Goal: Check status: Check status

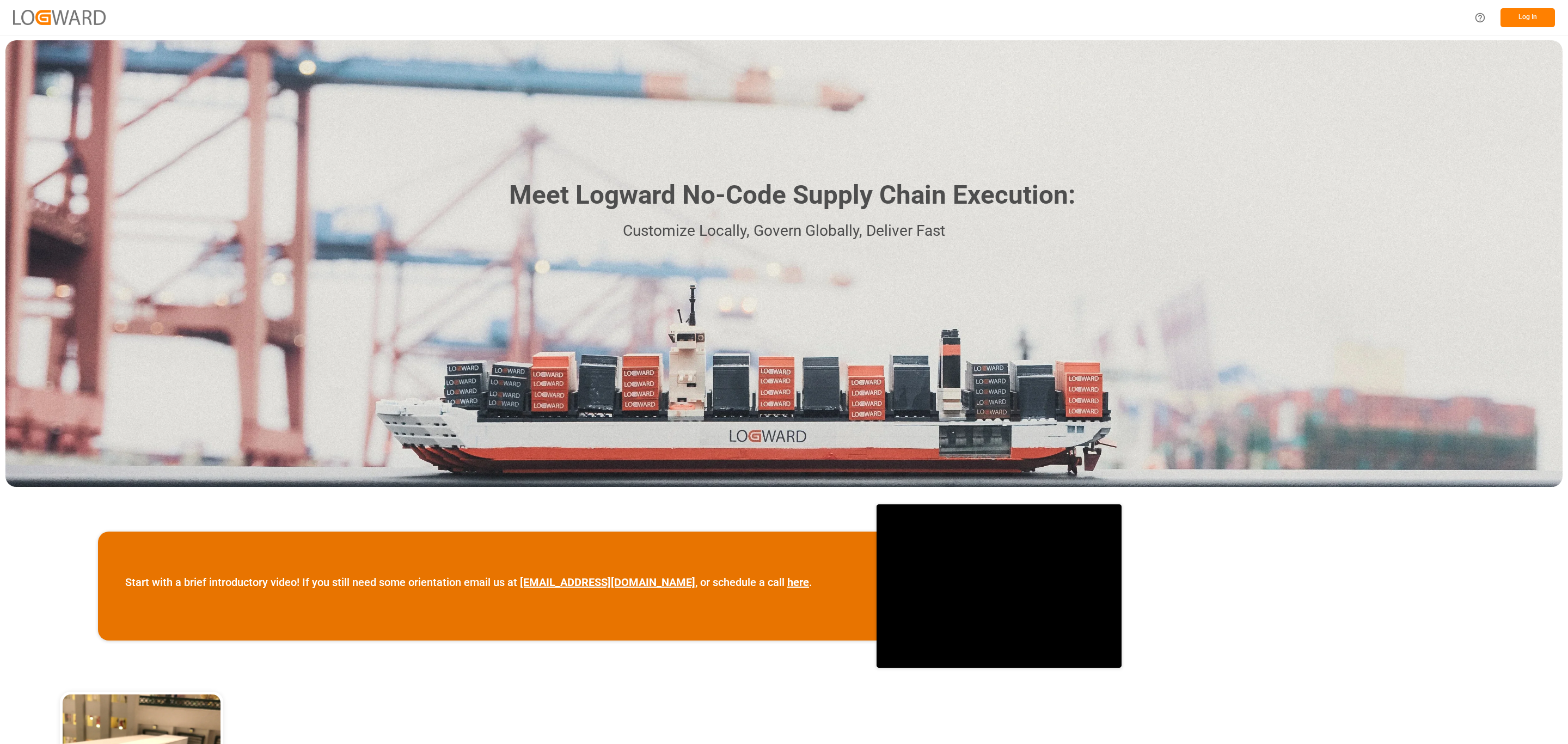
click at [1521, 19] on button "Log In" at bounding box center [1528, 17] width 54 height 19
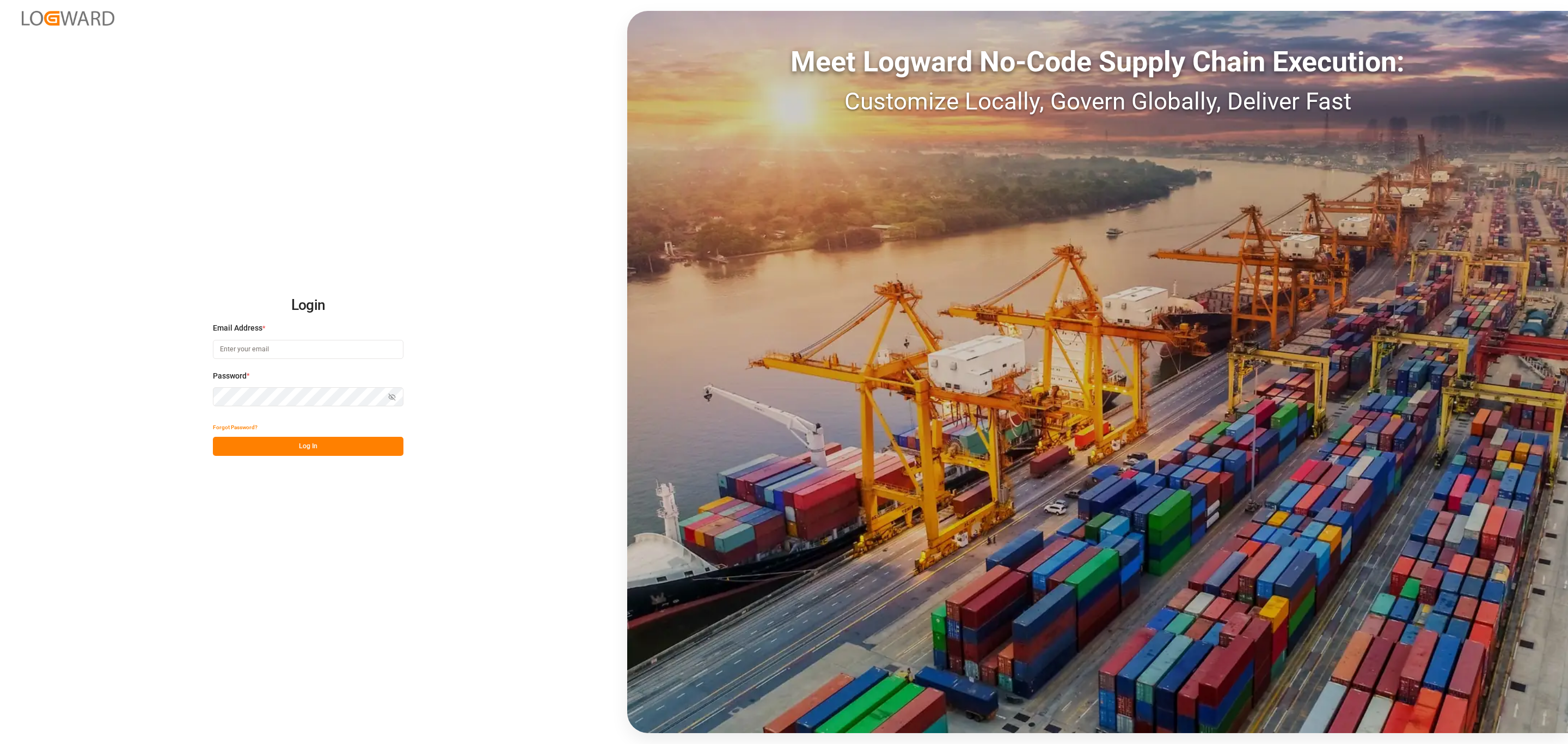
type input "[PERSON_NAME][EMAIL_ADDRESS][PERSON_NAME][DOMAIN_NAME]"
click at [306, 444] on button "Log In" at bounding box center [308, 446] width 190 height 19
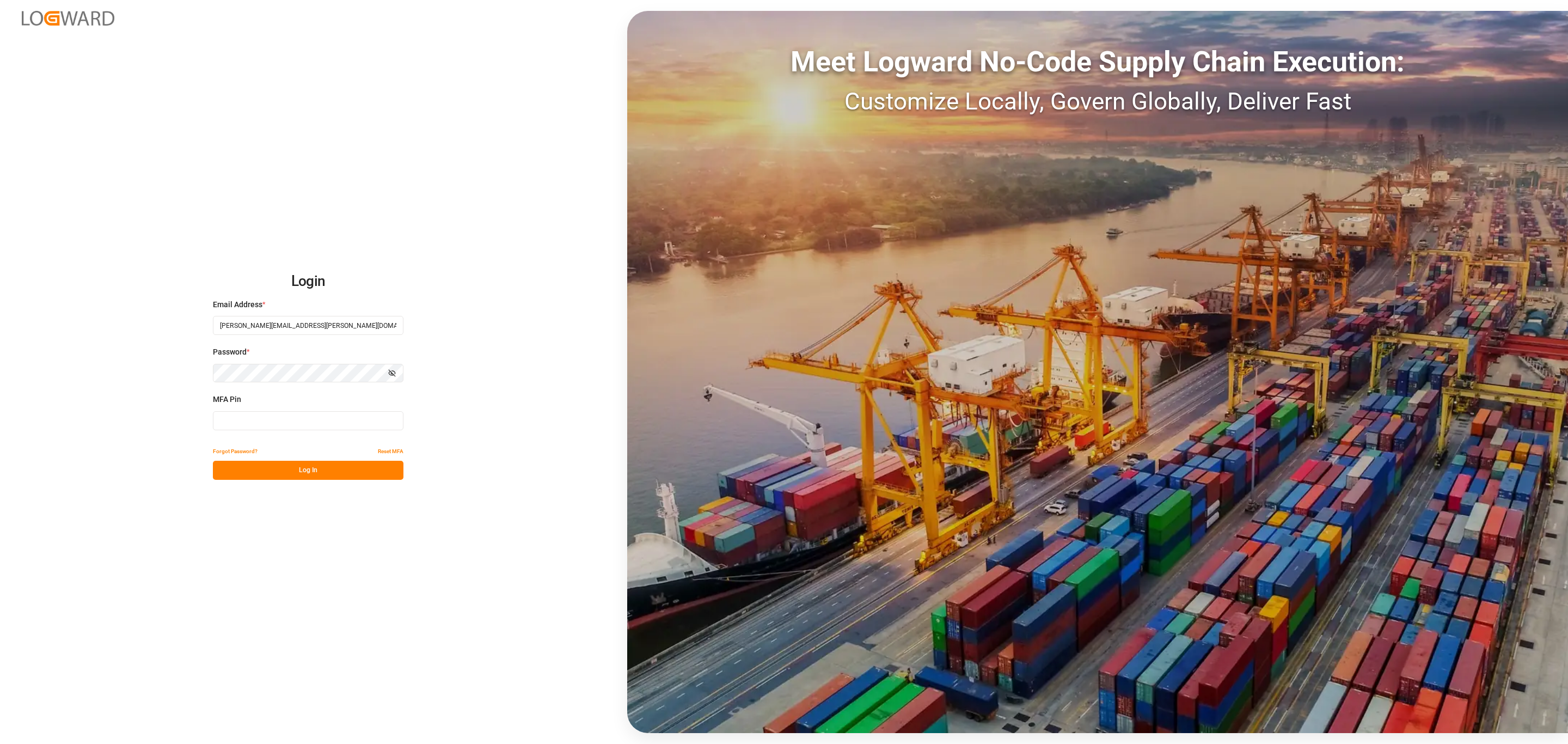
click at [293, 419] on input at bounding box center [308, 420] width 190 height 19
click at [313, 468] on button "Log In" at bounding box center [308, 470] width 190 height 19
drag, startPoint x: 281, startPoint y: 422, endPoint x: 147, endPoint y: 421, distance: 134.0
click at [147, 421] on div "Login Email Address * [PERSON_NAME][EMAIL_ADDRESS][PERSON_NAME][DOMAIN_NAME] Pa…" at bounding box center [784, 372] width 1568 height 744
type input "518637"
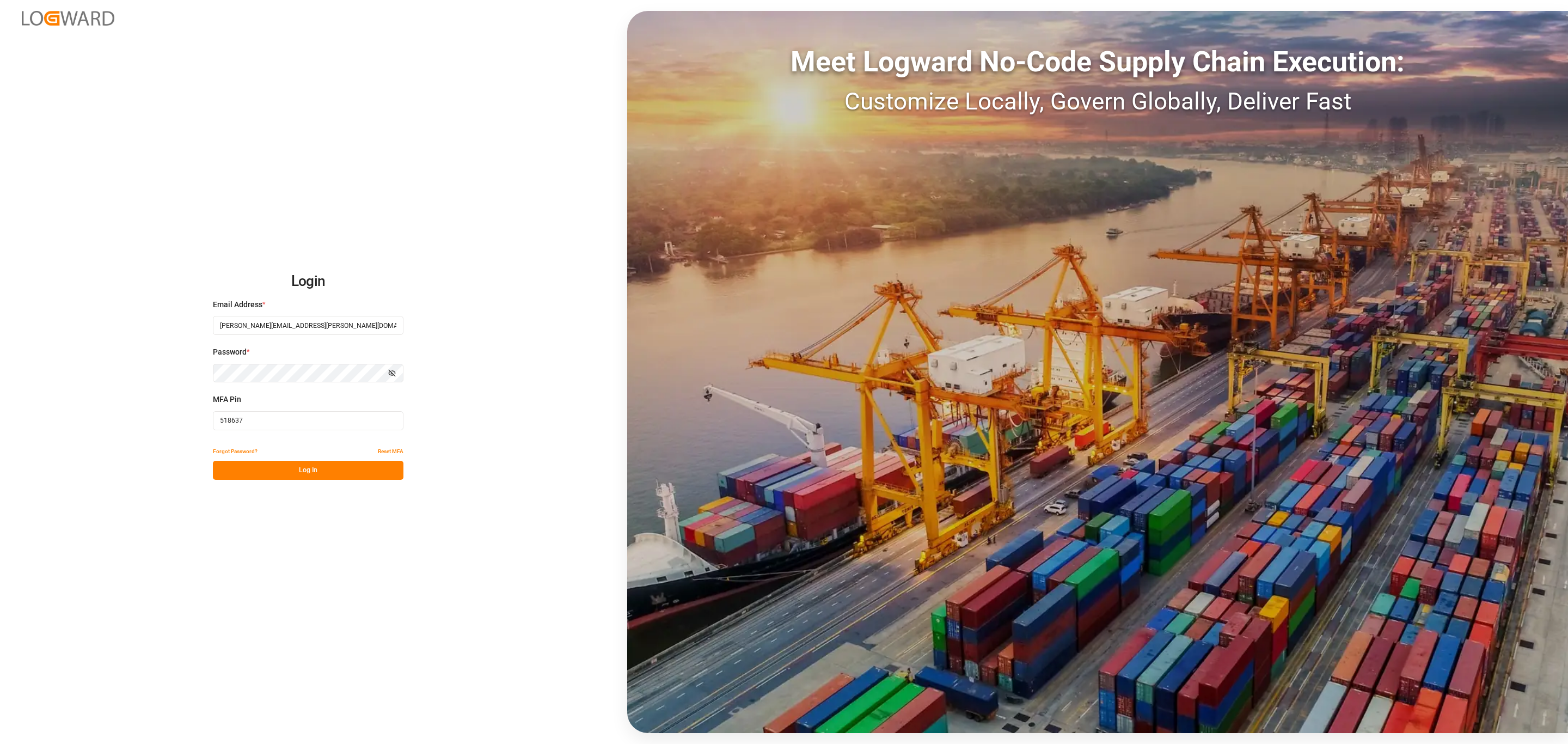
click at [311, 471] on button "Log In" at bounding box center [308, 470] width 190 height 19
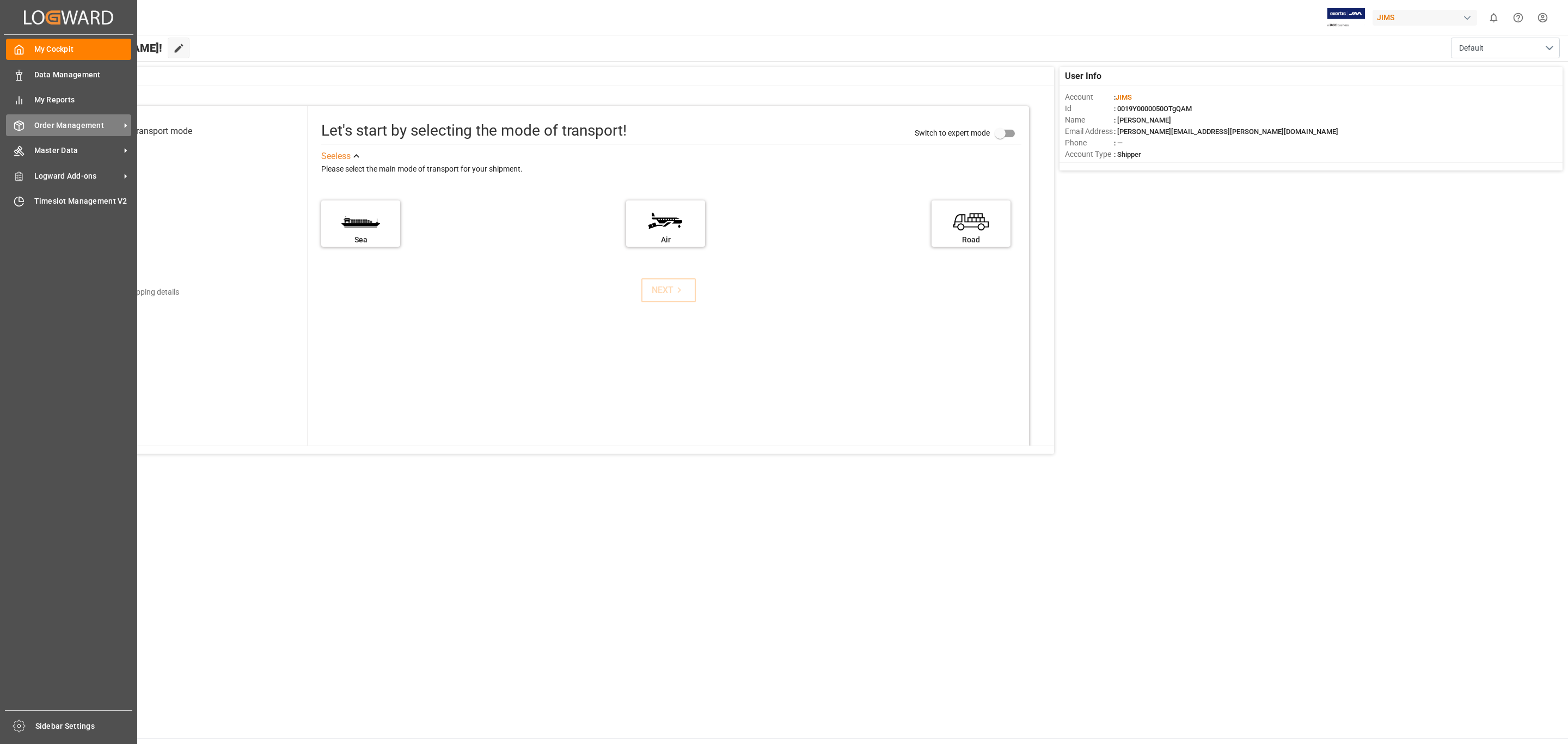
click at [74, 124] on span "Order Management" at bounding box center [77, 125] width 86 height 11
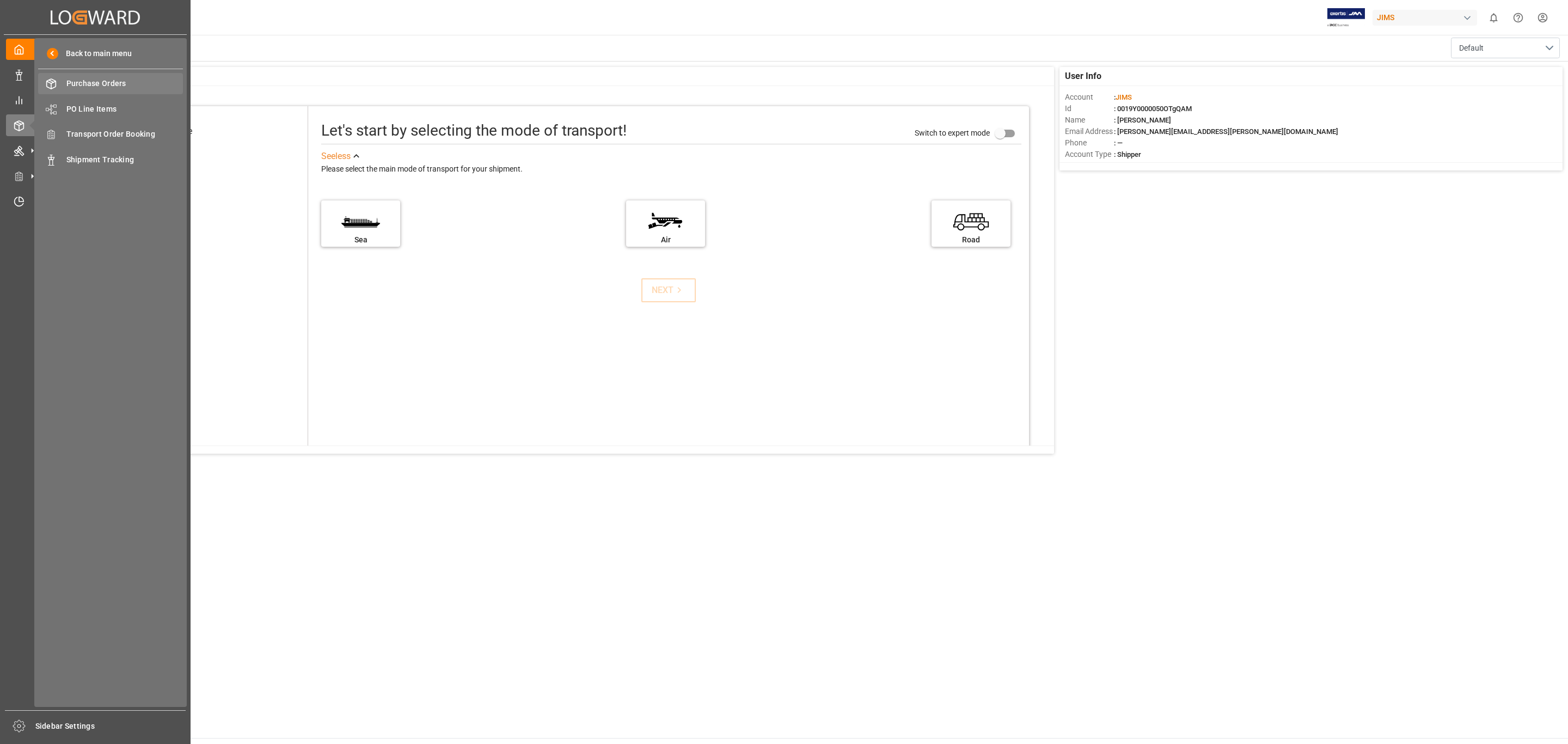
click at [120, 81] on span "Purchase Orders" at bounding box center [125, 83] width 117 height 11
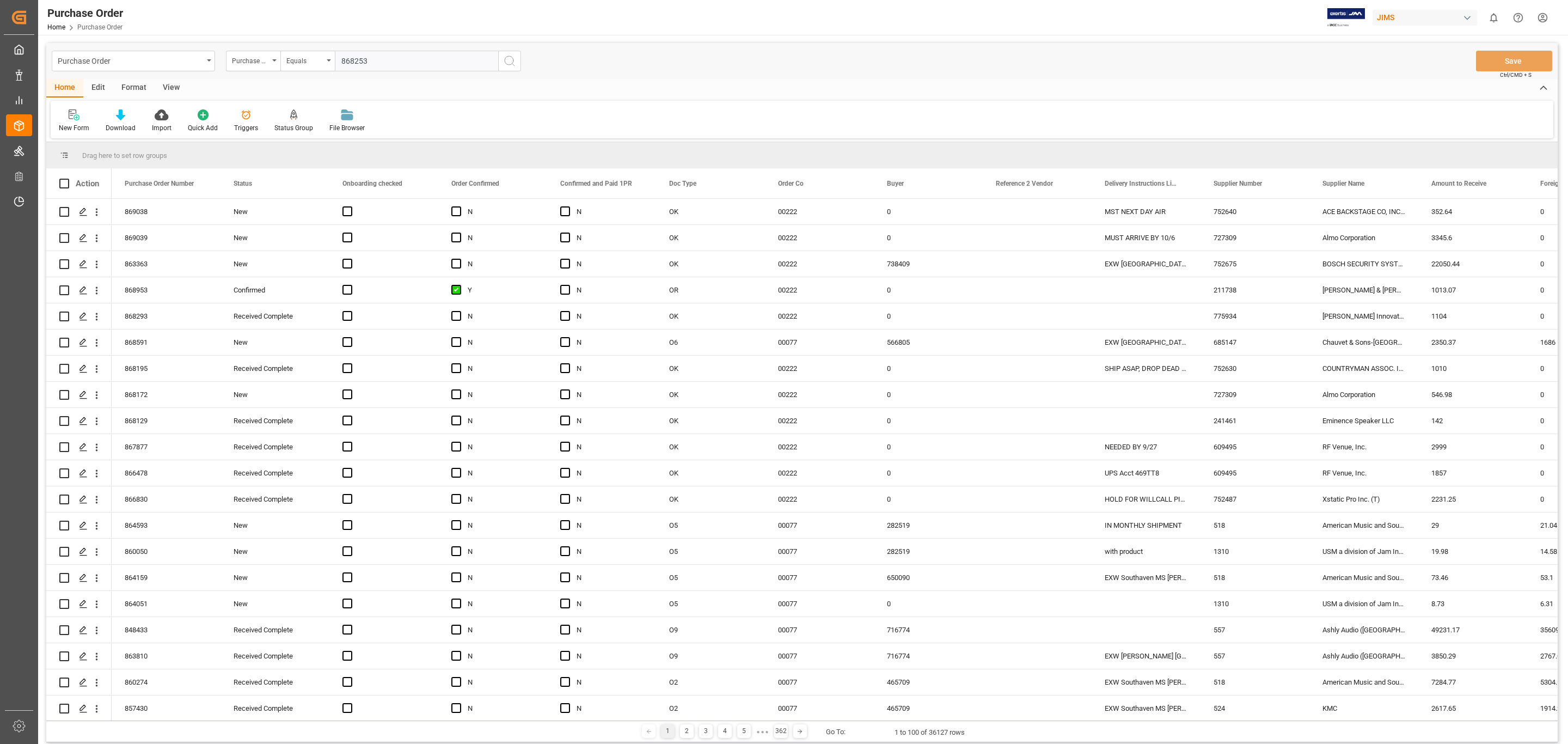
type input "868253"
click at [514, 59] on icon "search button" at bounding box center [509, 60] width 13 height 13
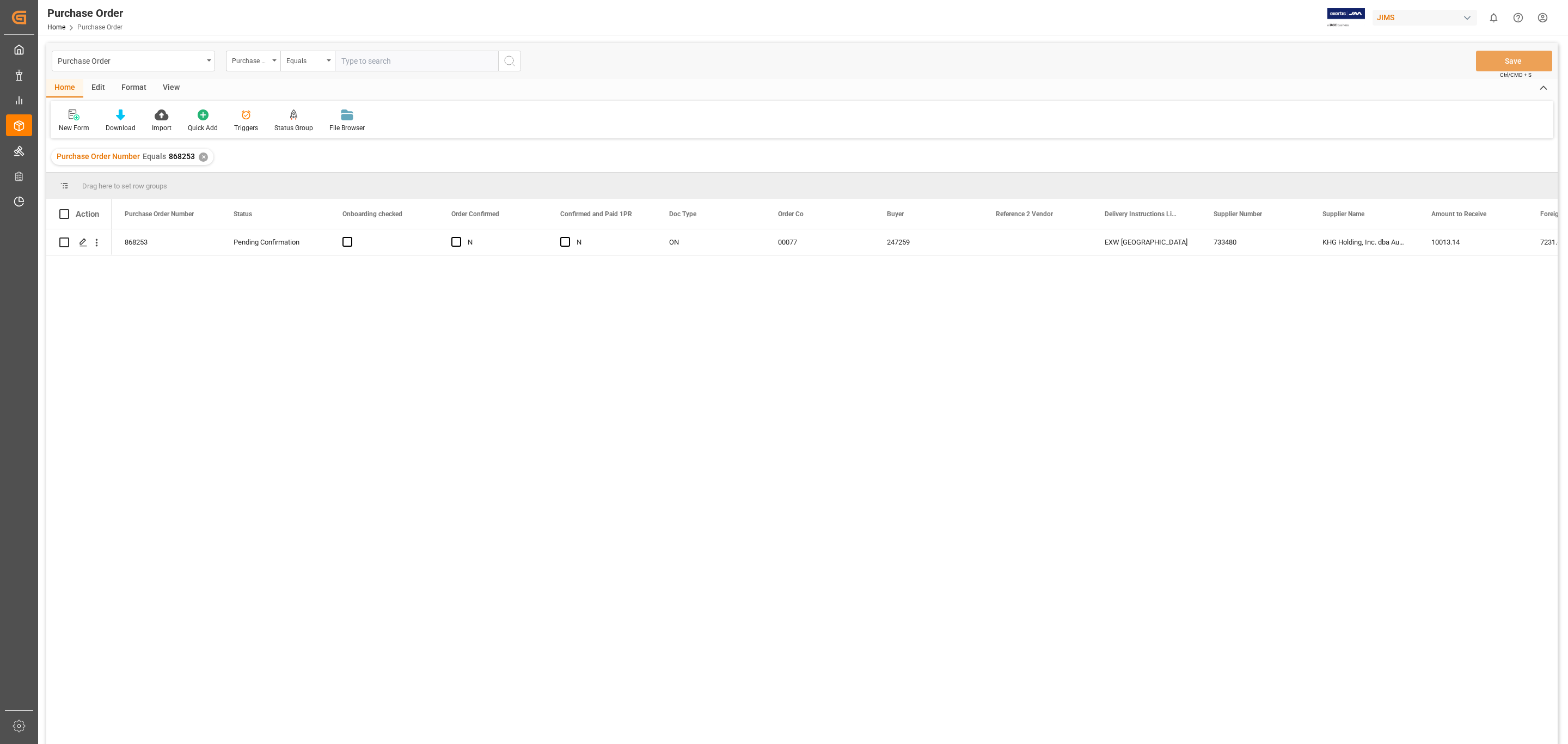
click at [381, 59] on input "text" at bounding box center [416, 61] width 163 height 21
type input "866305"
click at [514, 58] on icon "search button" at bounding box center [509, 60] width 13 height 13
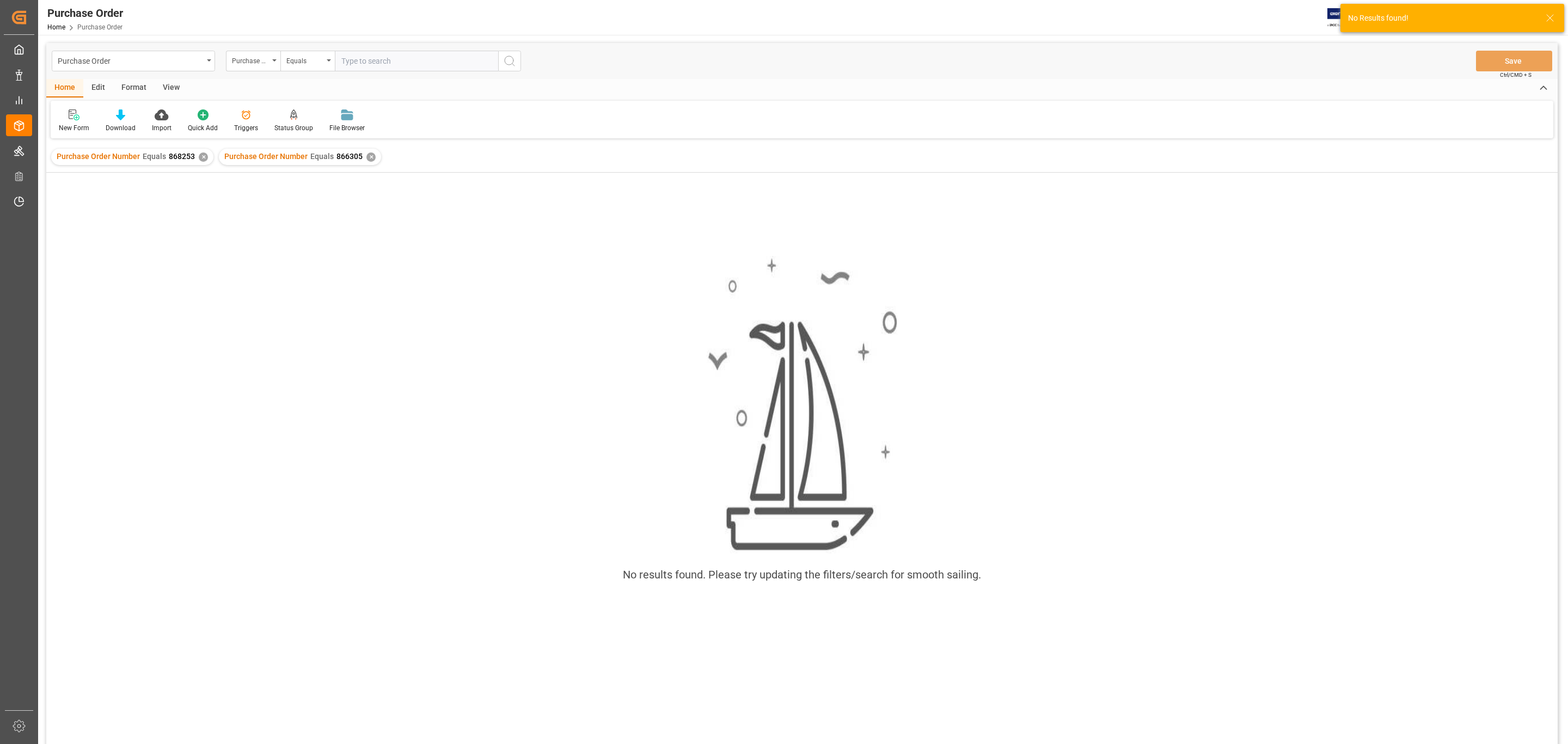
click at [201, 156] on div "✕" at bounding box center [203, 156] width 9 height 9
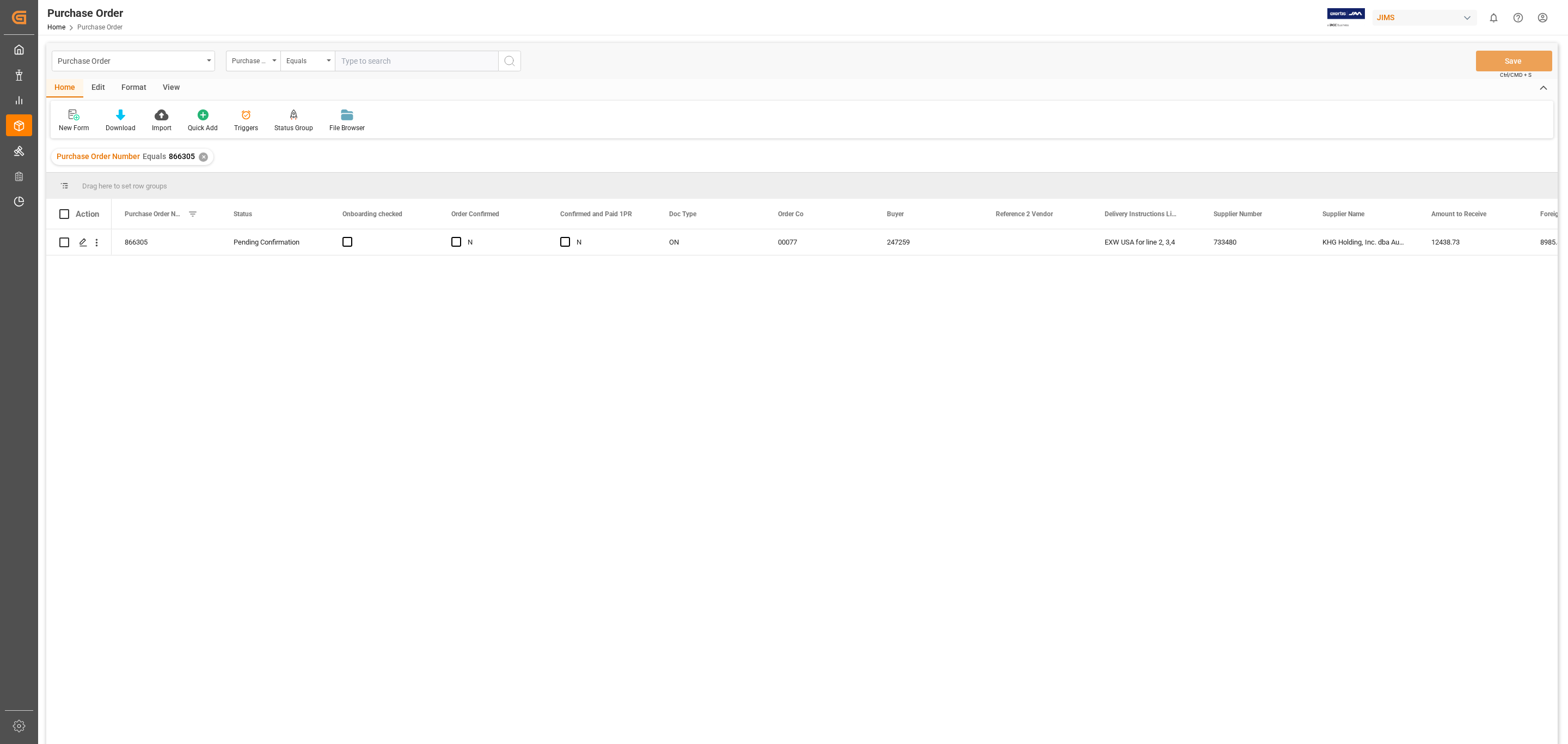
click at [201, 154] on div "✕" at bounding box center [203, 156] width 9 height 9
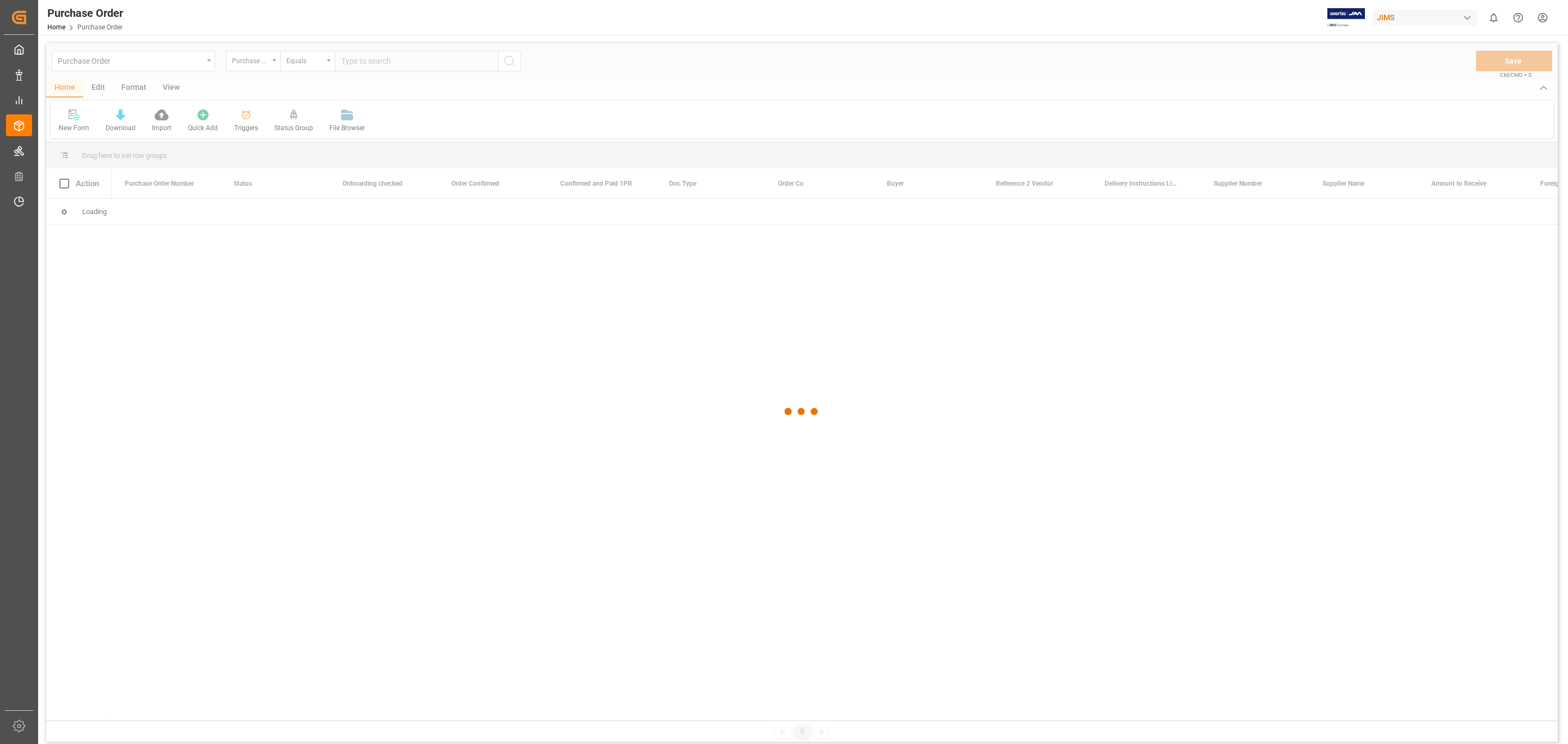
click at [393, 65] on input "text" at bounding box center [416, 61] width 163 height 21
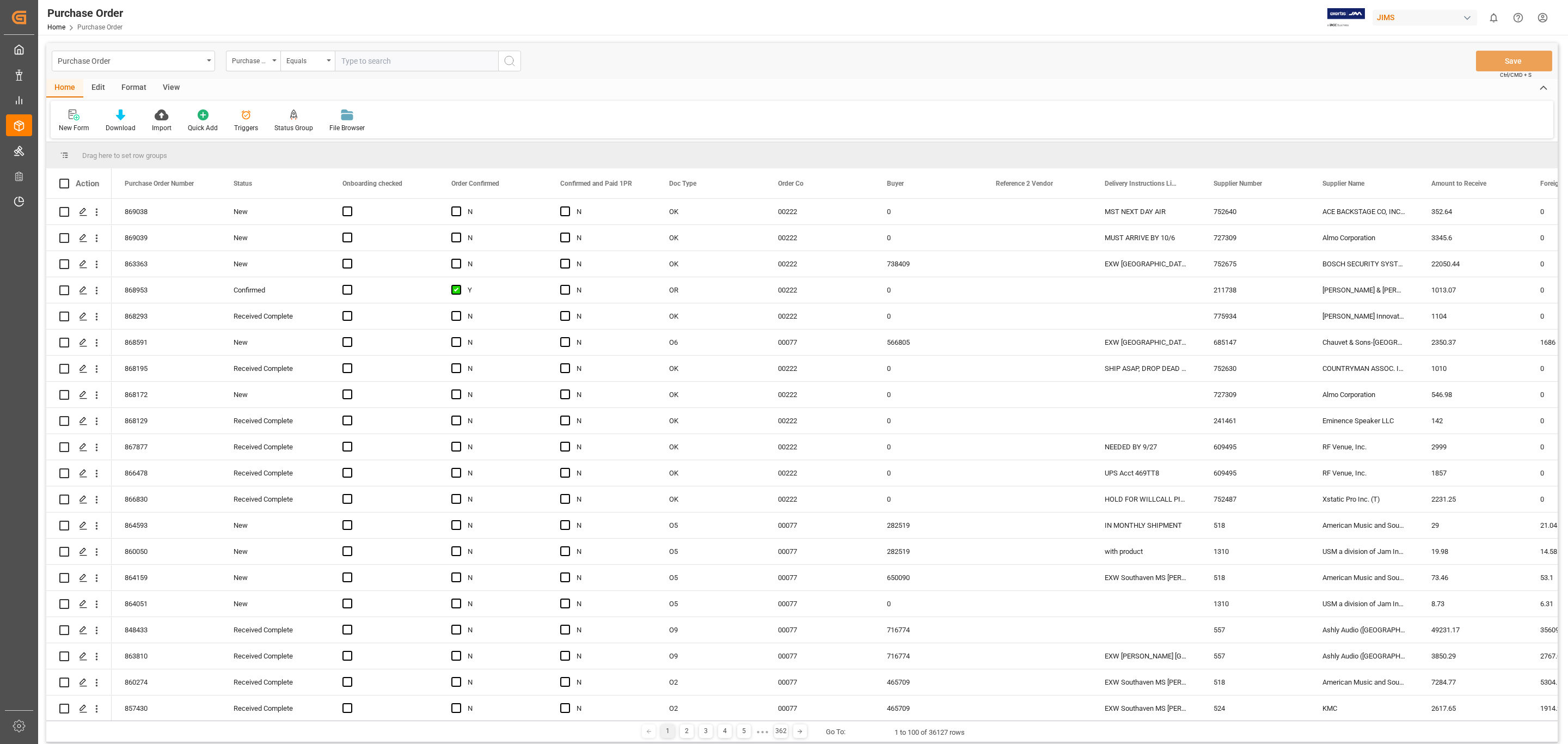
click at [360, 61] on input "text" at bounding box center [416, 61] width 163 height 21
type input "855395"
click at [511, 59] on icon "search button" at bounding box center [509, 60] width 13 height 13
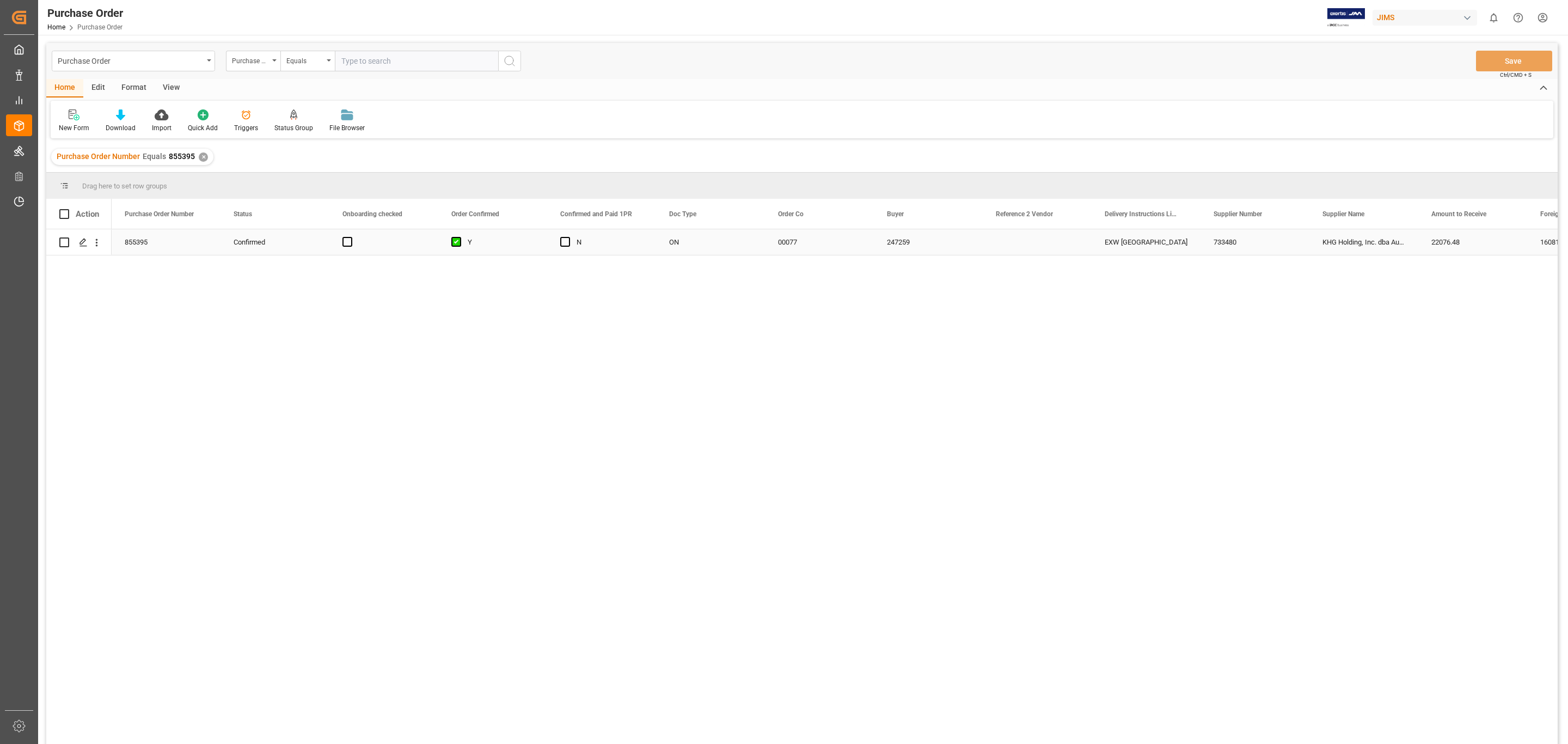
click at [141, 241] on div "855395" at bounding box center [166, 242] width 109 height 26
click at [97, 243] on icon "open menu" at bounding box center [97, 243] width 11 height 11
click at [81, 242] on polygon "Press SPACE to select this row." at bounding box center [83, 242] width 6 height 6
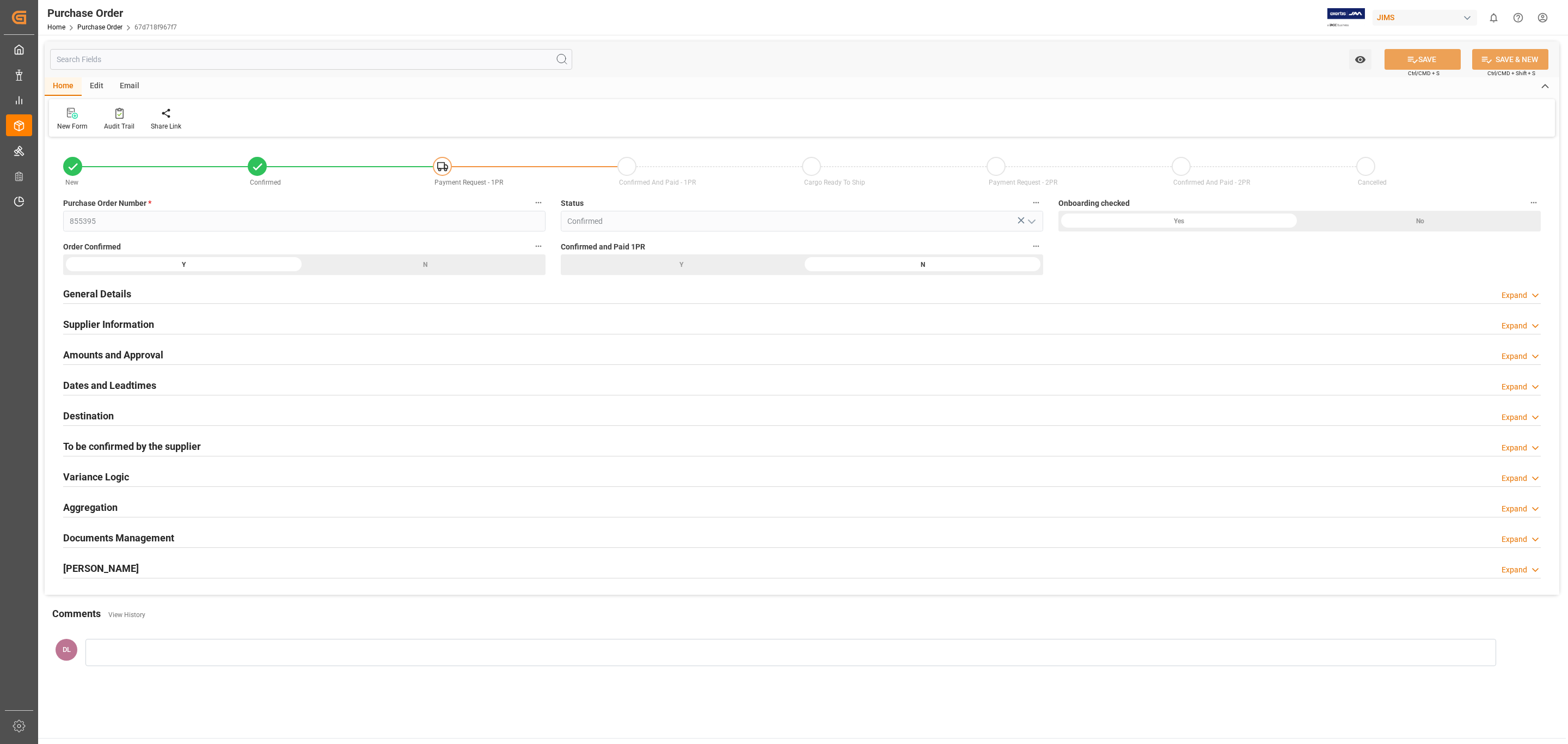
click at [910, 290] on div "General Details Expand" at bounding box center [802, 293] width 1478 height 21
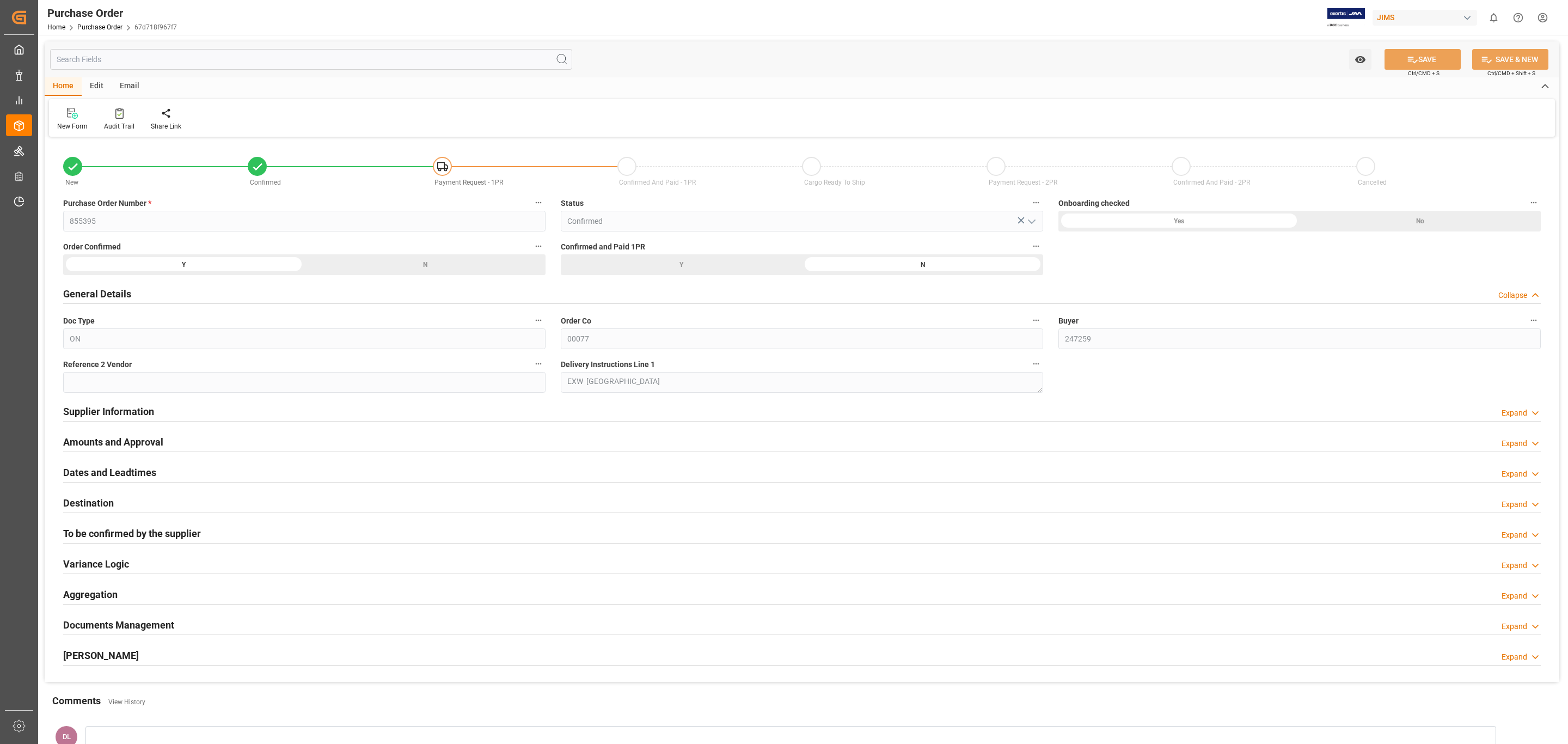
click at [910, 290] on div "General Details Collapse" at bounding box center [802, 293] width 1478 height 21
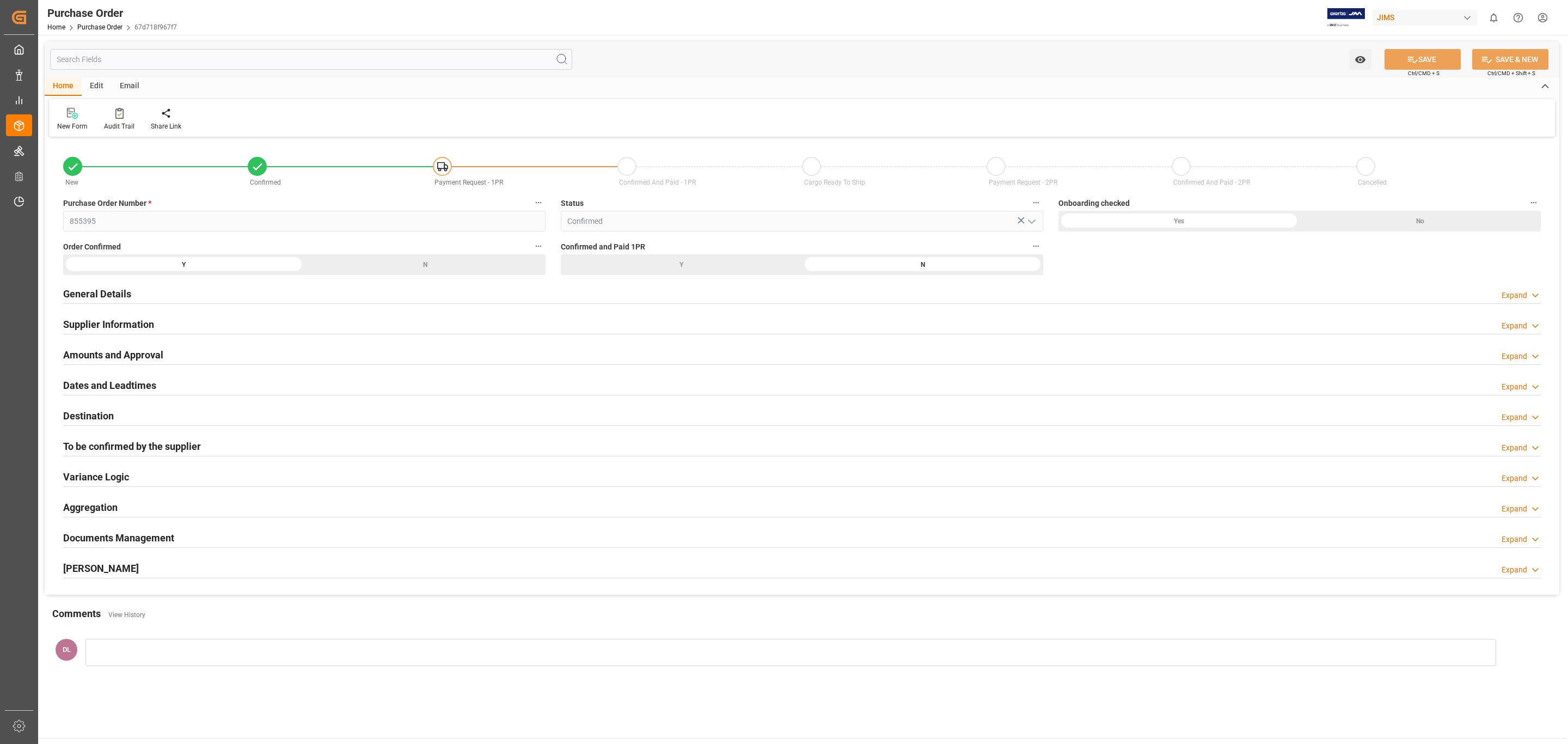
click at [894, 325] on div "Supplier Information Expand" at bounding box center [802, 323] width 1478 height 21
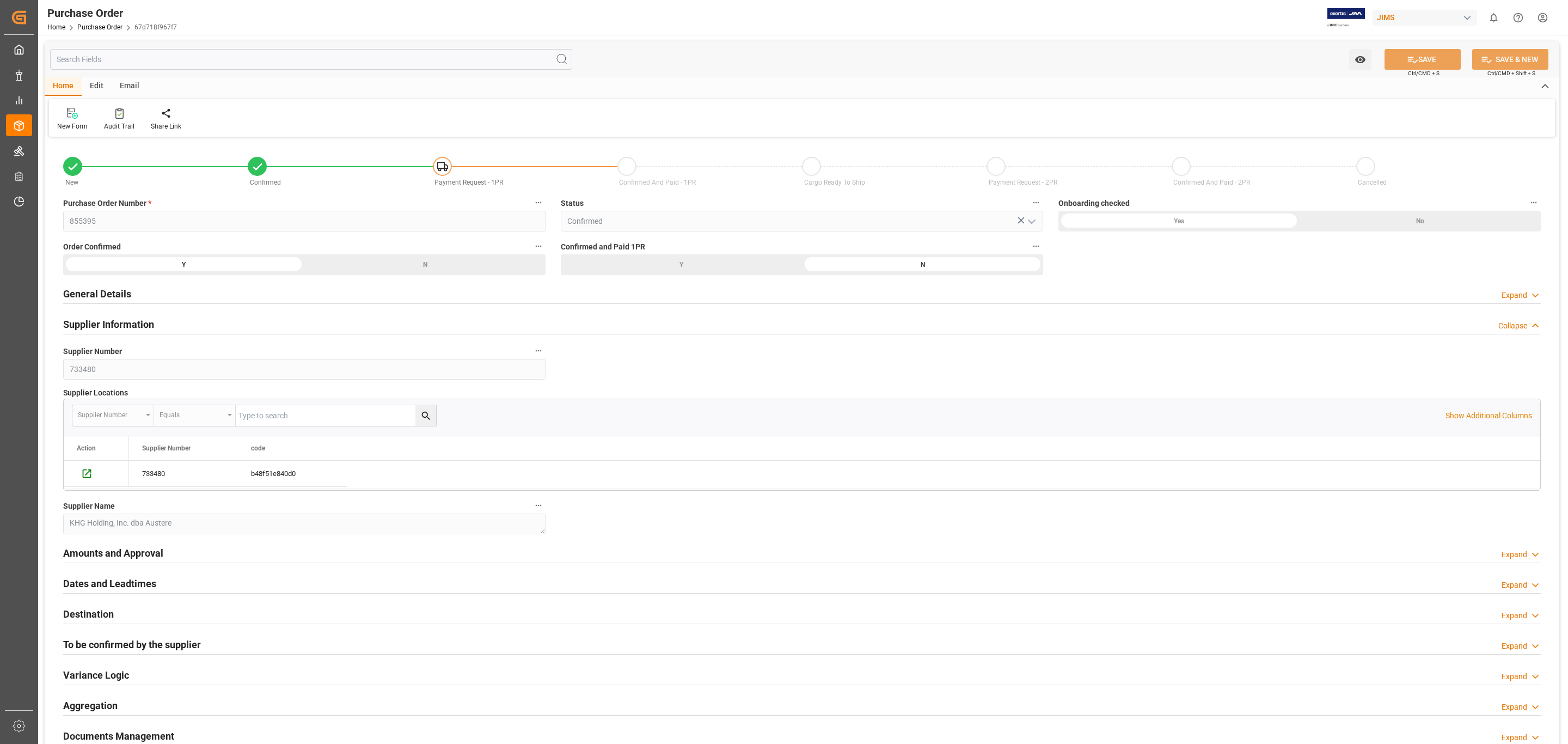
click at [894, 325] on div "Supplier Information Collapse" at bounding box center [802, 323] width 1478 height 21
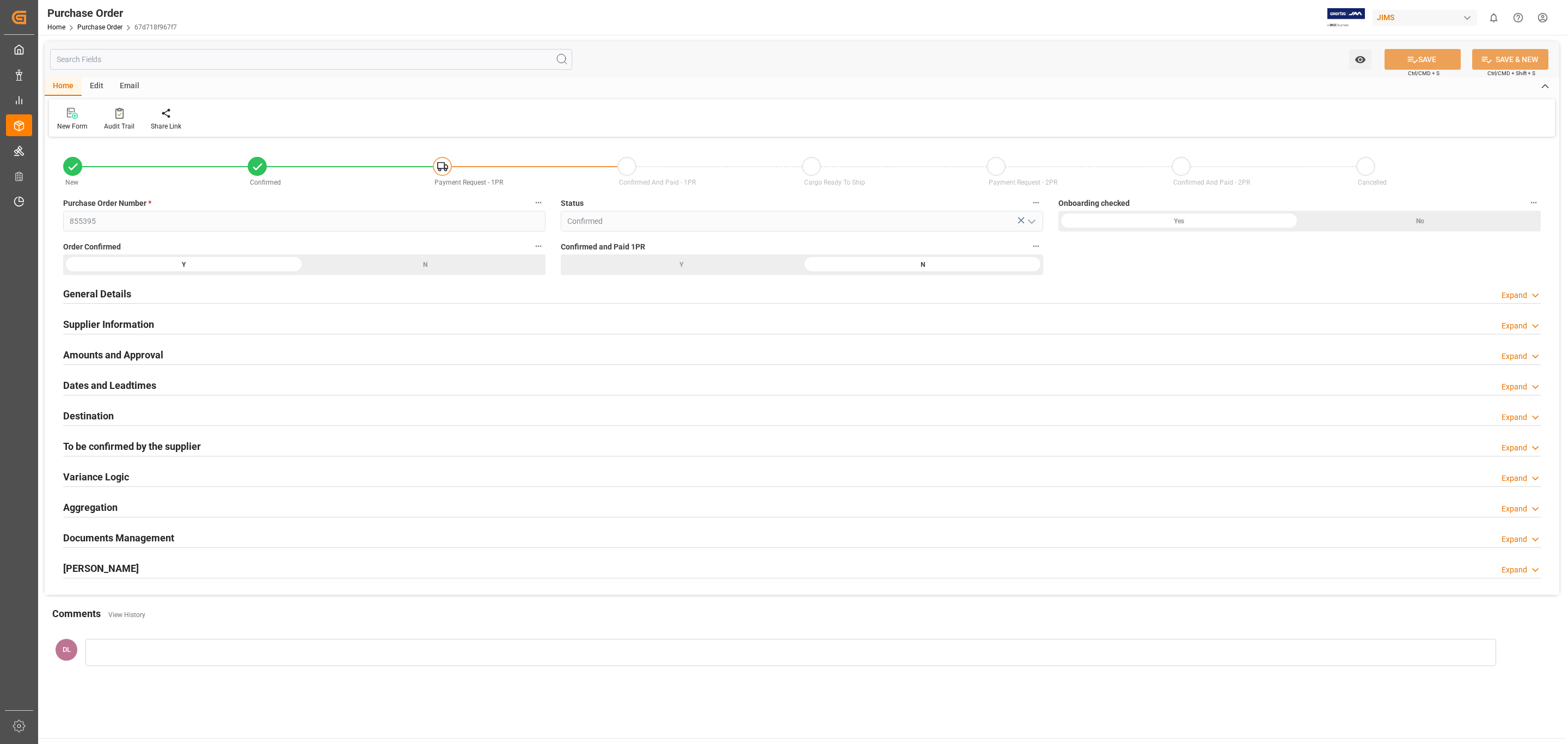
click at [174, 319] on div "Supplier Information Expand" at bounding box center [802, 323] width 1478 height 21
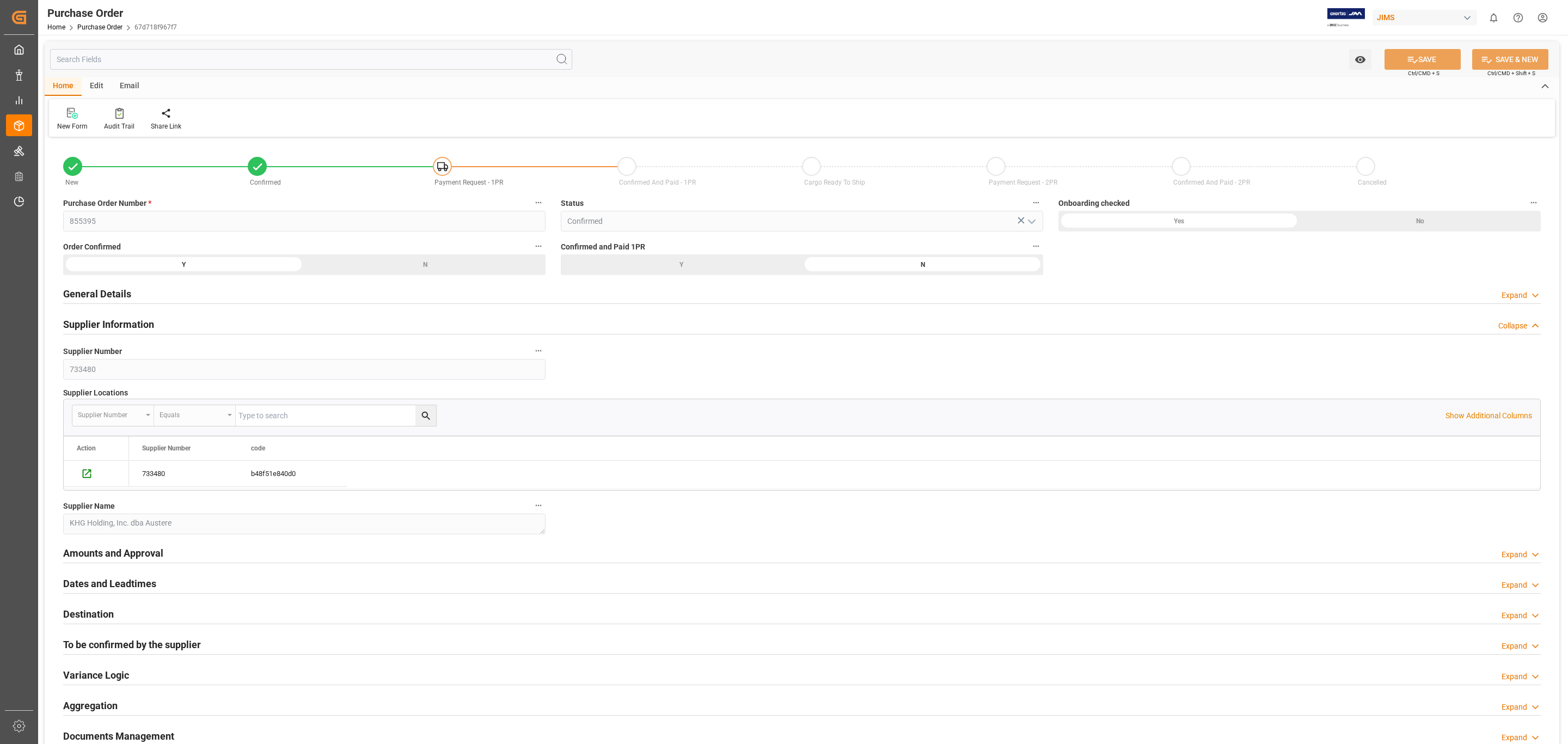
click at [174, 321] on div "Supplier Information Collapse" at bounding box center [802, 323] width 1478 height 21
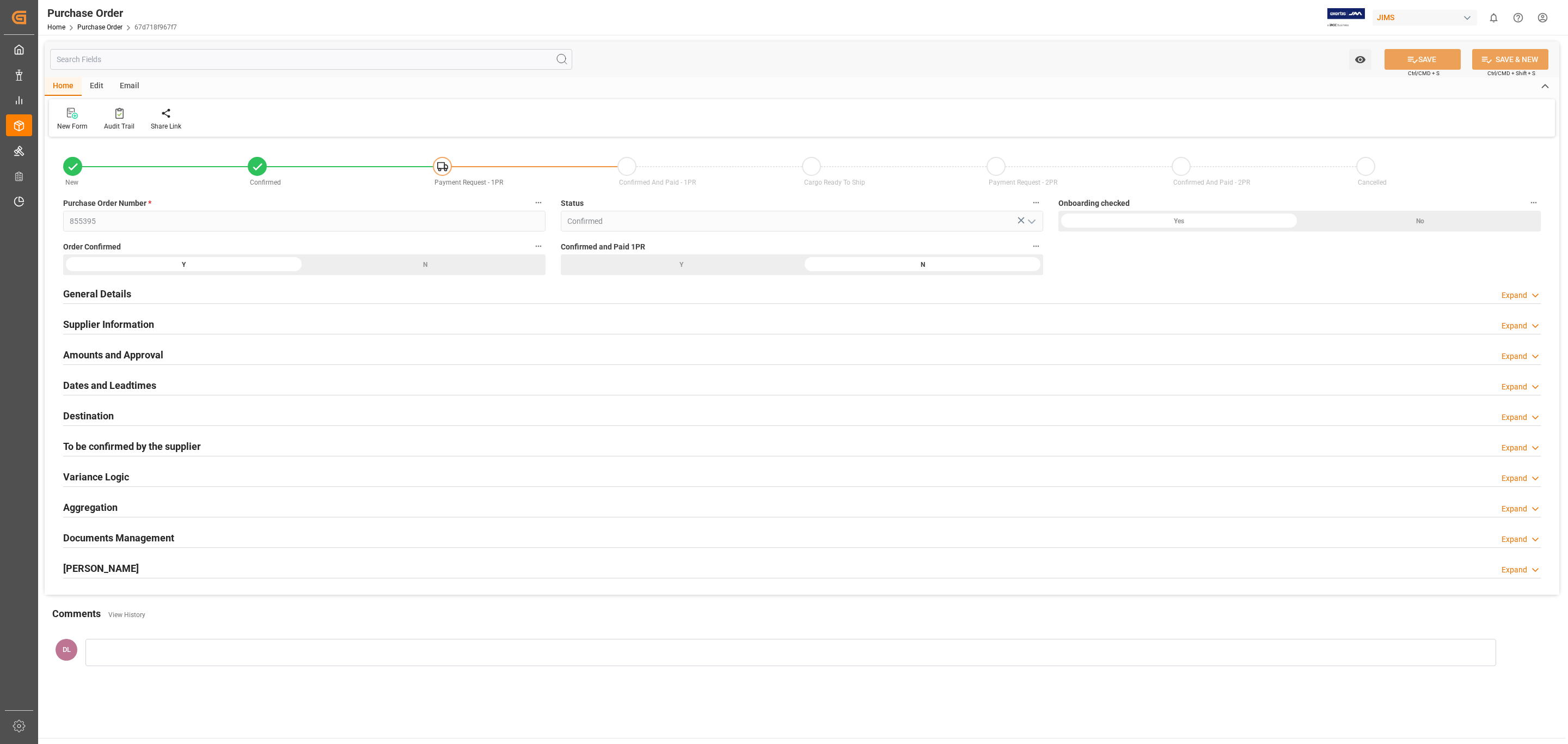
click at [161, 351] on h2 "Amounts and Approval" at bounding box center [113, 355] width 100 height 15
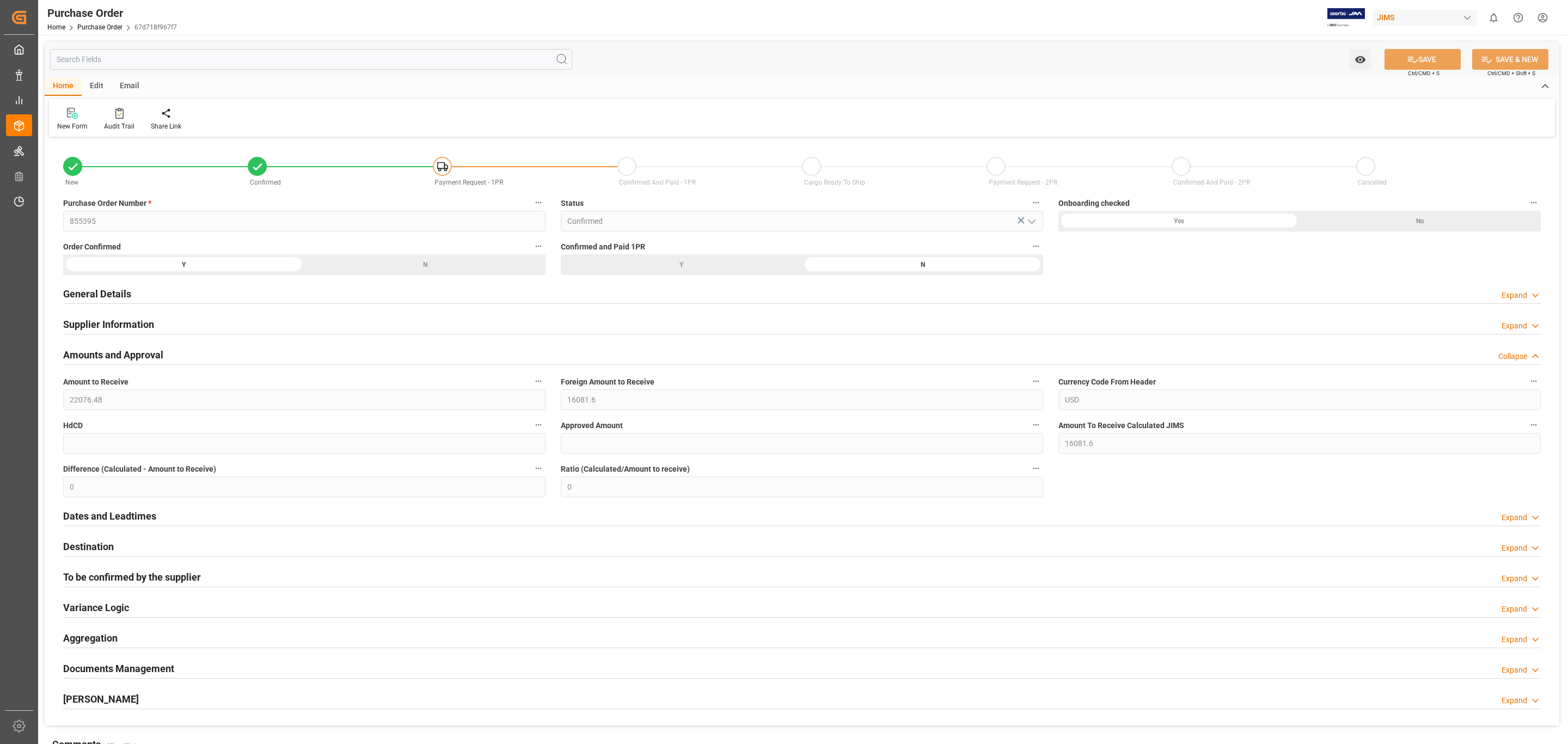
click at [161, 351] on h2 "Amounts and Approval" at bounding box center [113, 355] width 100 height 15
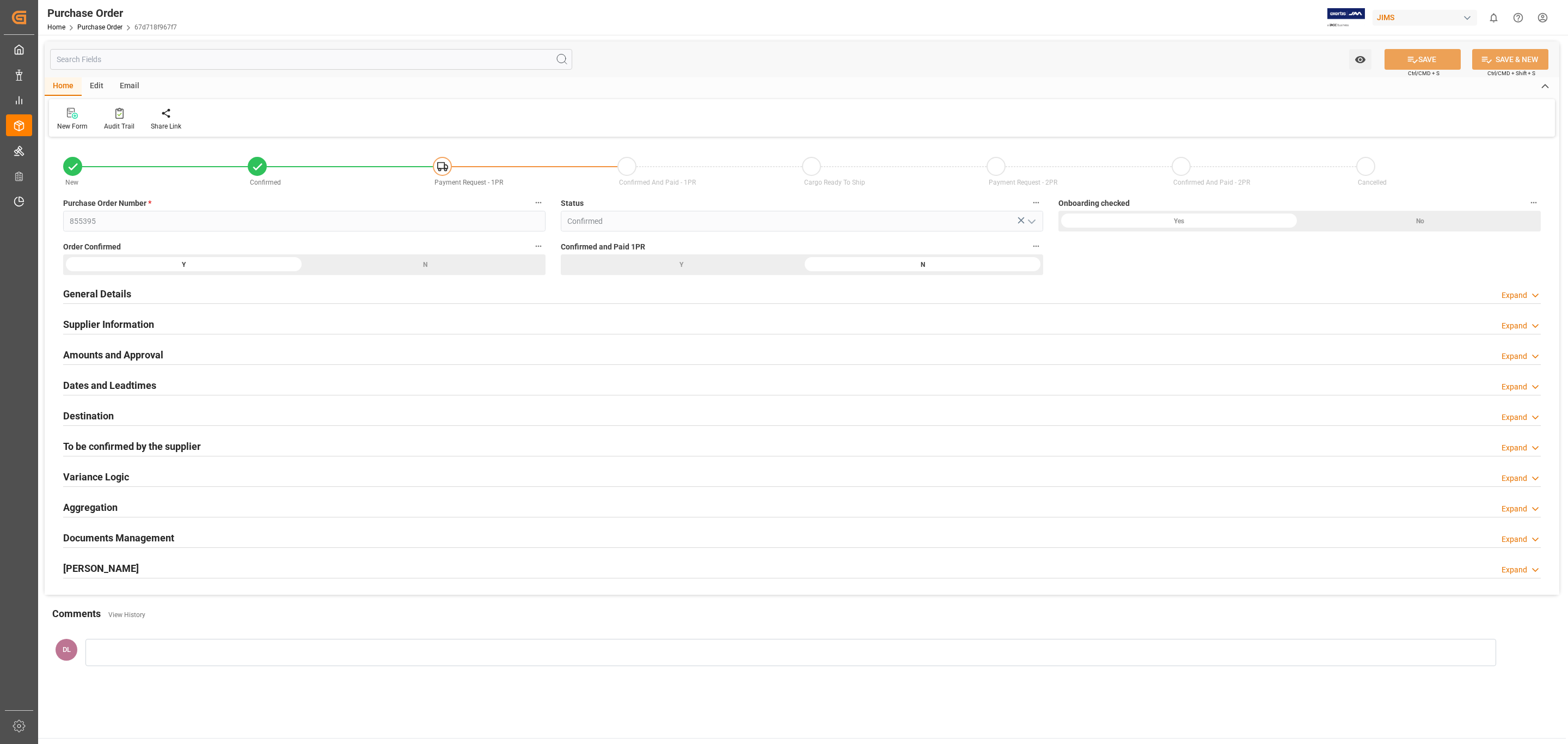
click at [155, 388] on h2 "Dates and Leadtimes" at bounding box center [110, 385] width 93 height 15
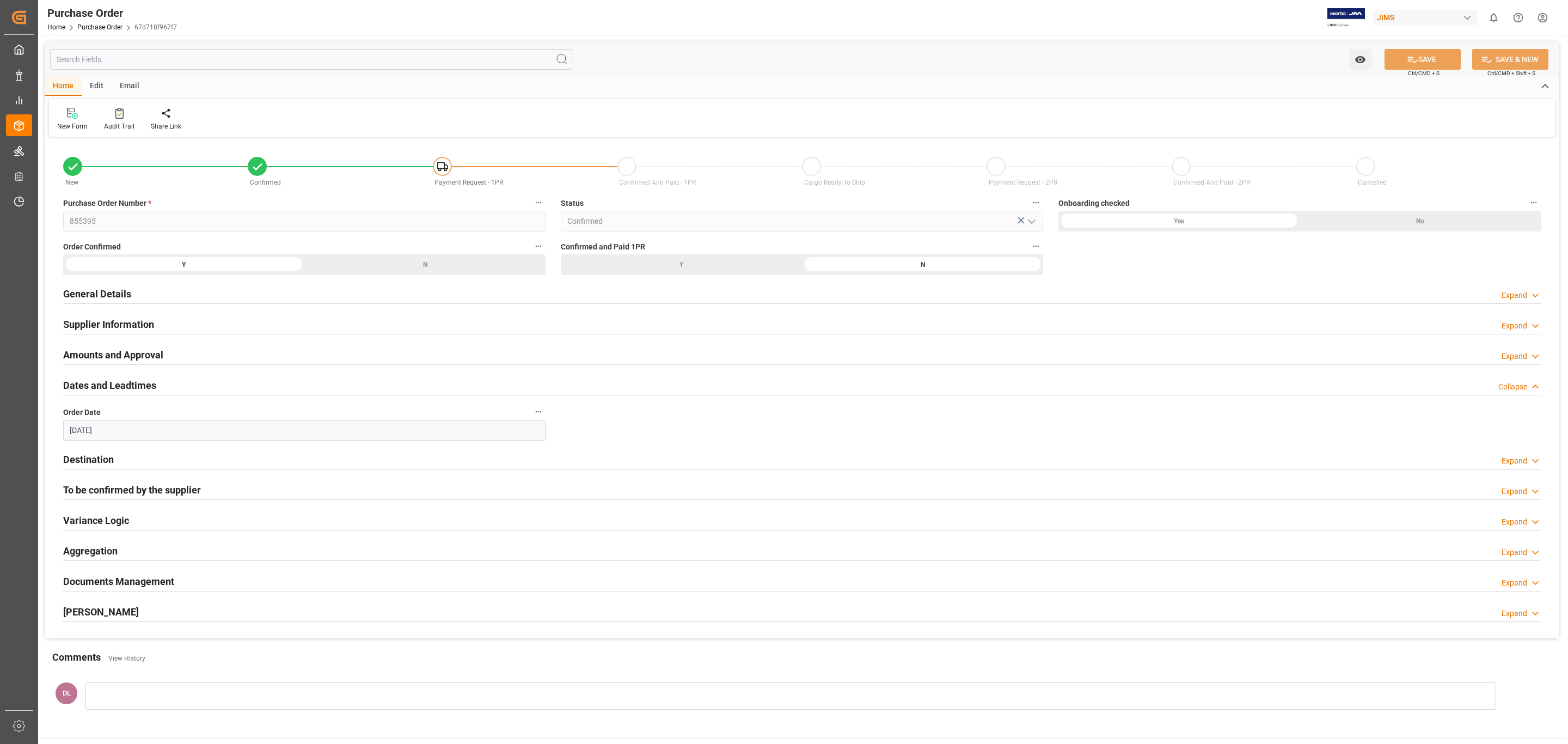
click at [160, 380] on div "Dates and Leadtimes Collapse" at bounding box center [802, 385] width 1478 height 21
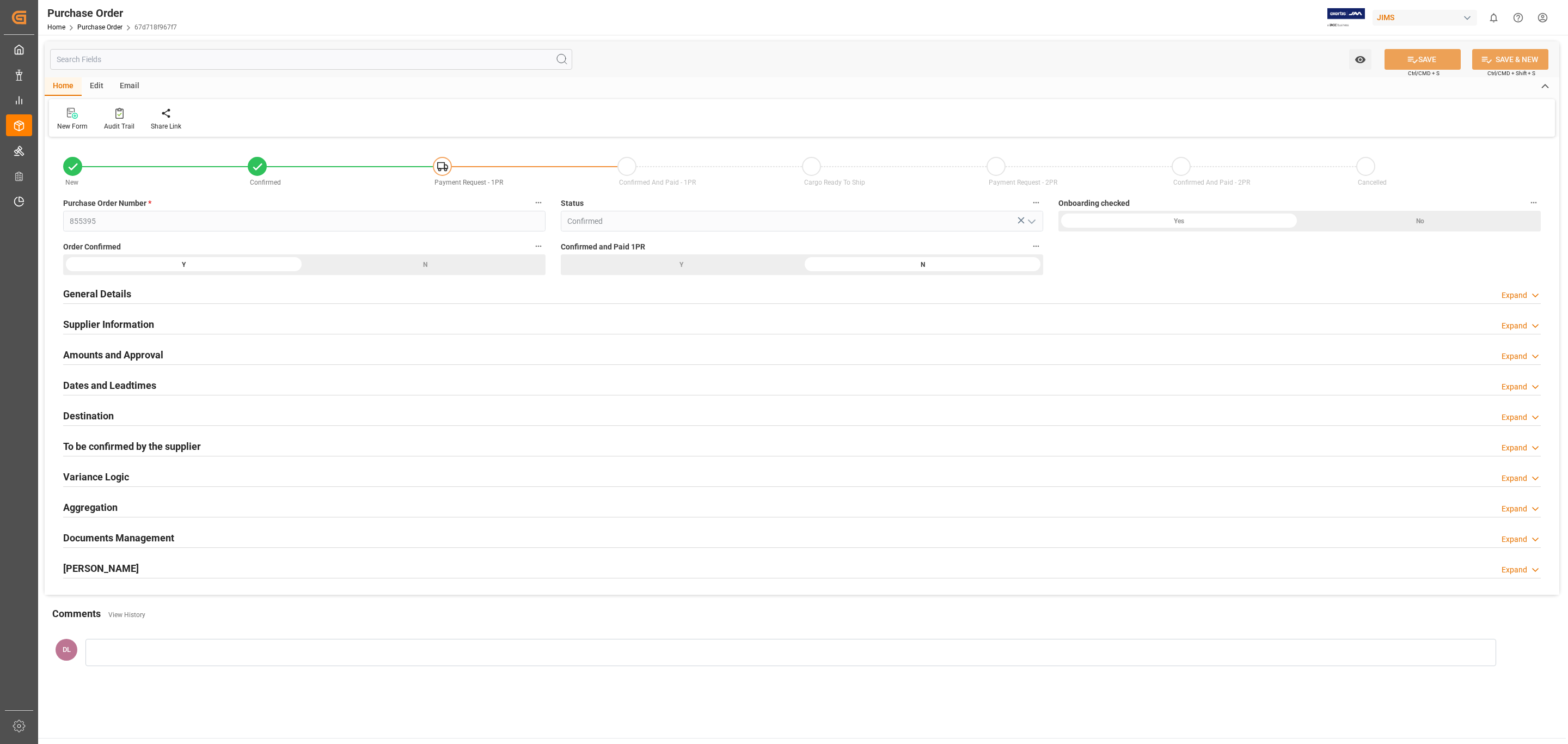
click at [163, 416] on div "Destination Expand" at bounding box center [802, 415] width 1478 height 21
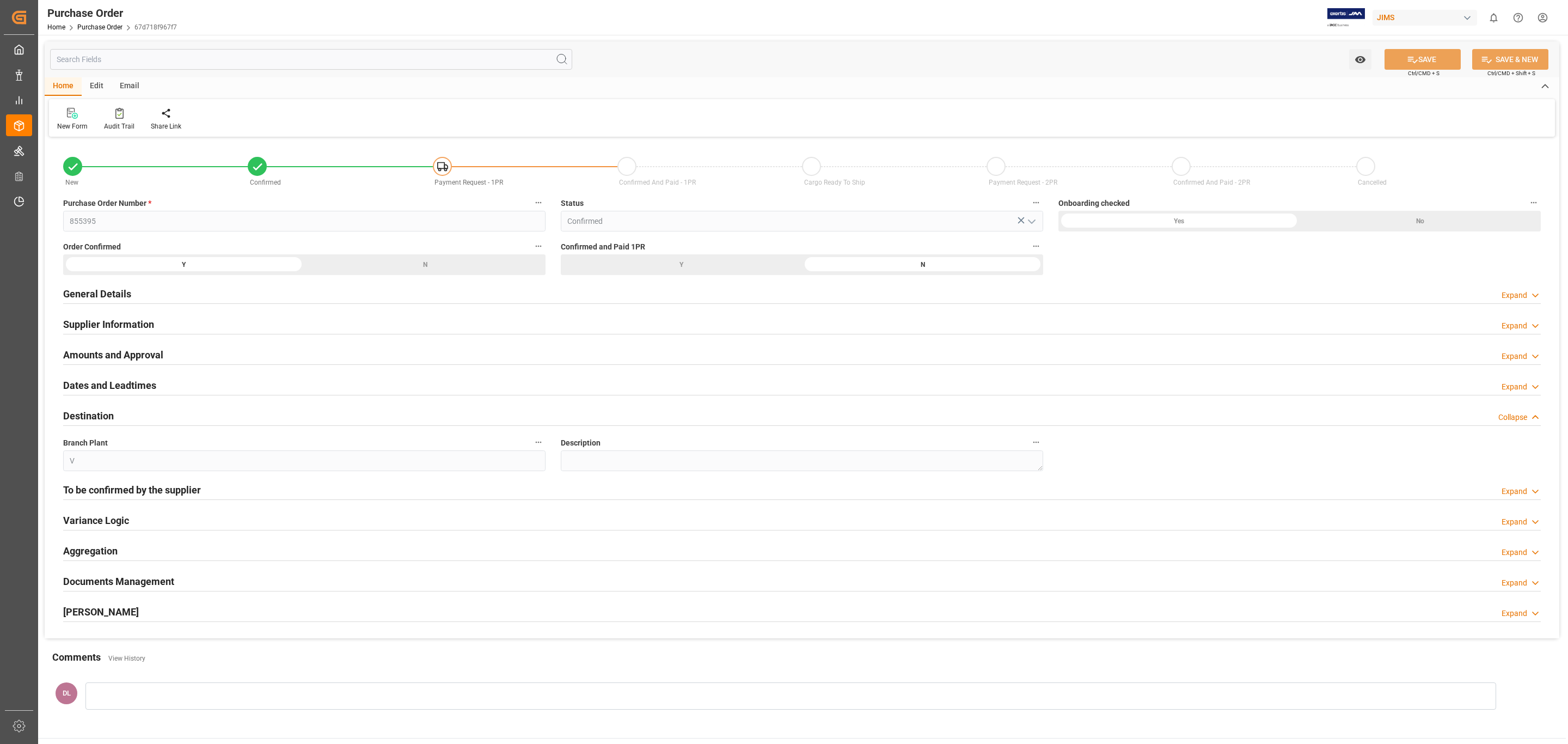
click at [162, 413] on div "Destination Collapse" at bounding box center [802, 415] width 1478 height 21
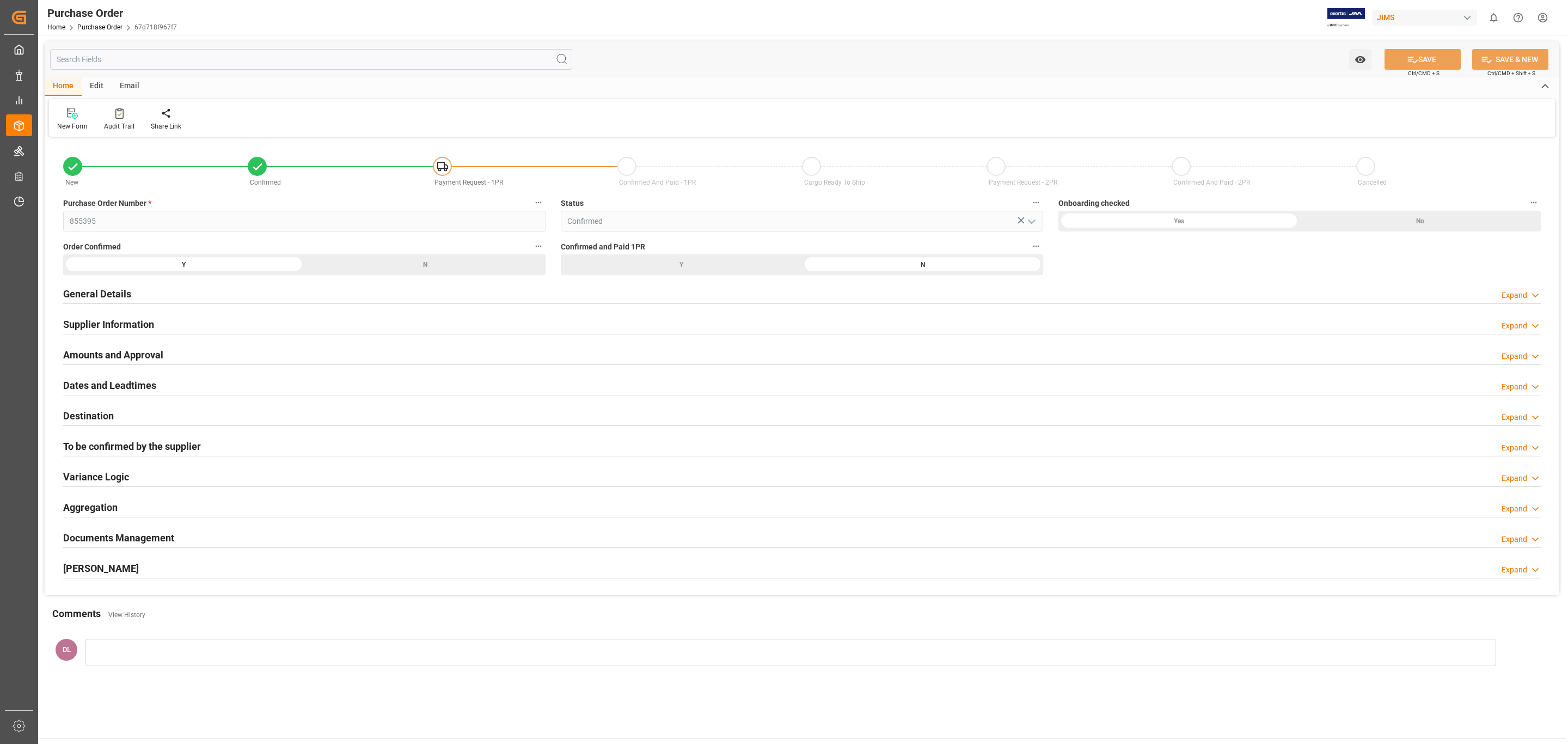
click at [152, 441] on h2 "To be confirmed by the supplier" at bounding box center [132, 446] width 138 height 15
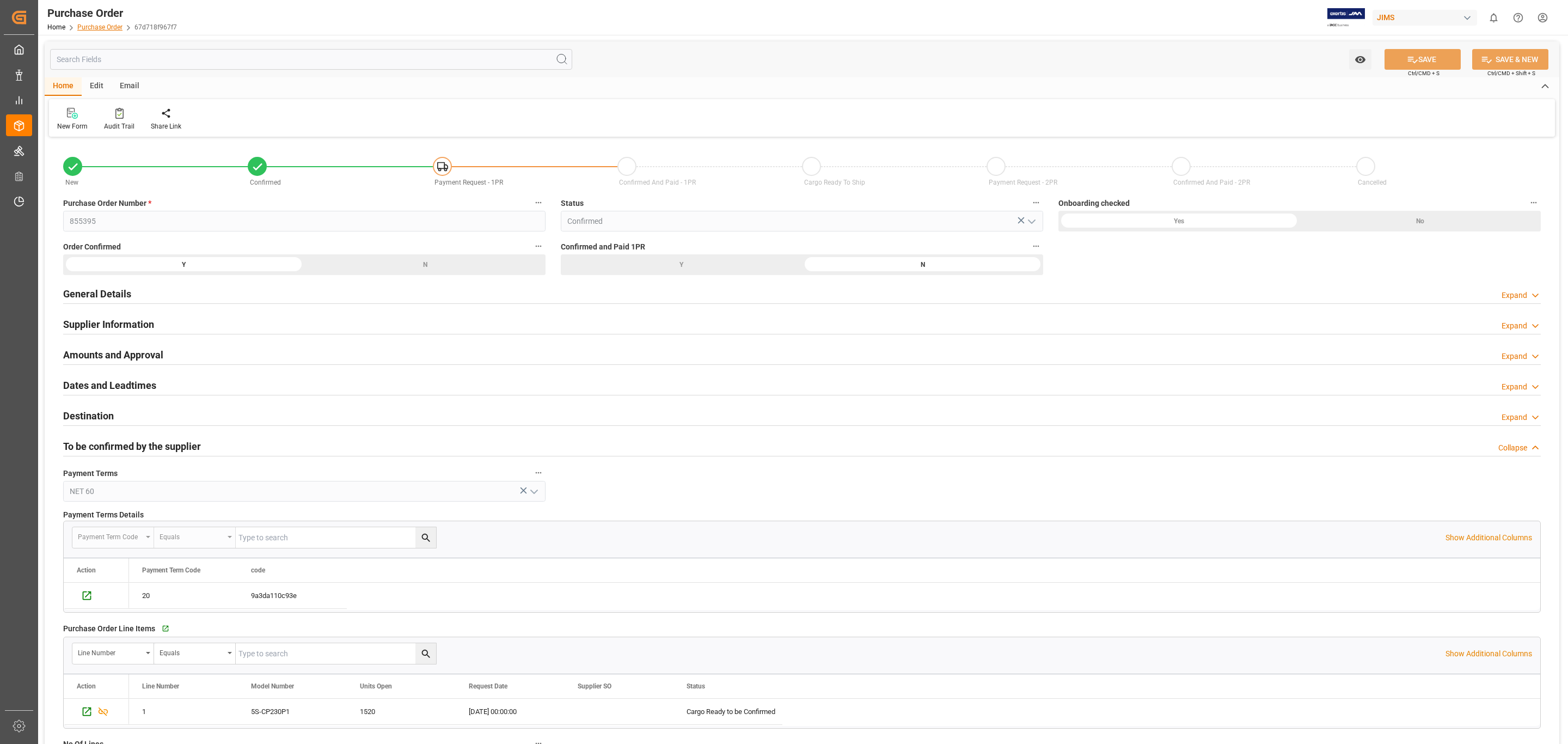
click at [94, 28] on link "Purchase Order" at bounding box center [99, 27] width 45 height 8
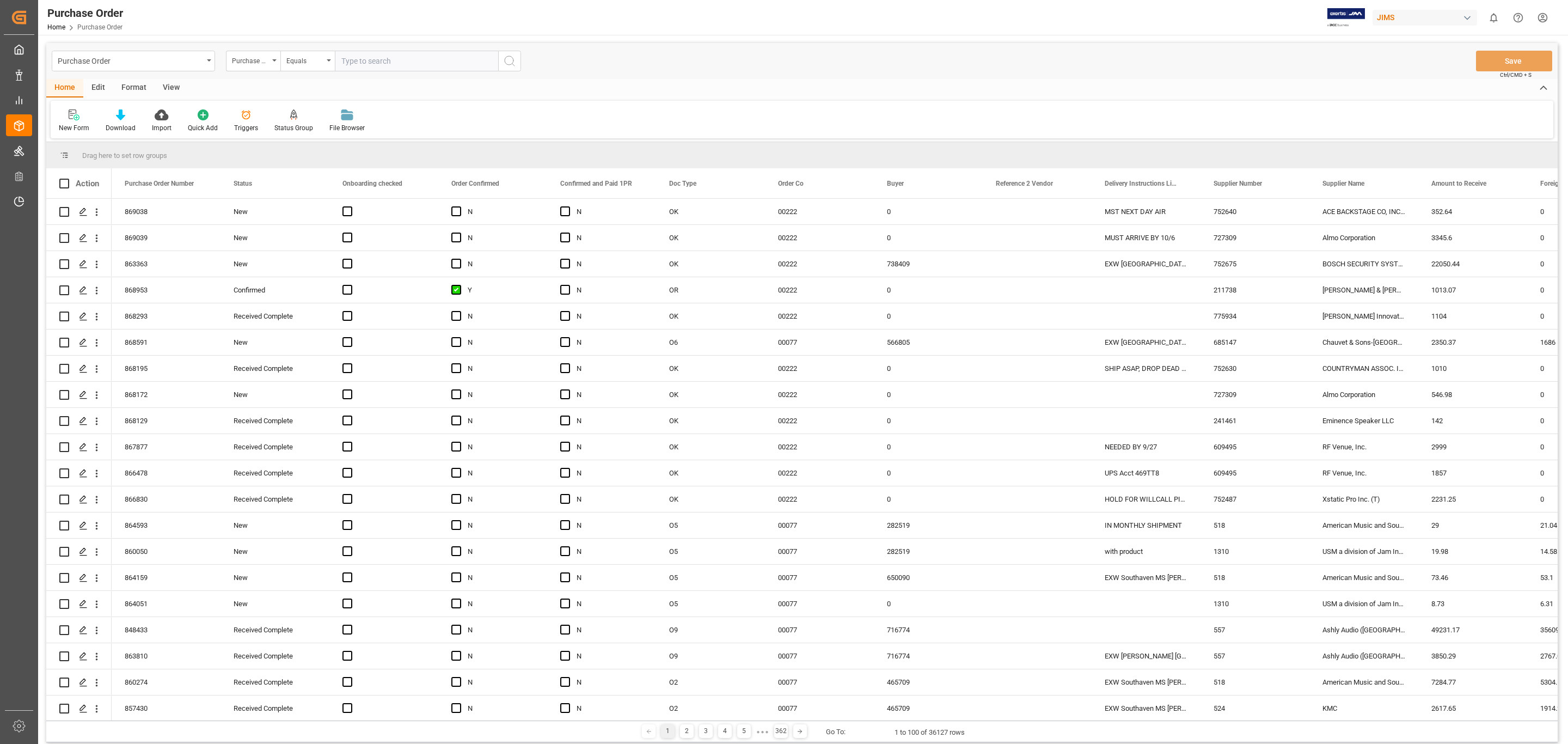
click at [389, 61] on input "text" at bounding box center [416, 61] width 163 height 21
type input "855403"
click at [509, 59] on icon "search button" at bounding box center [509, 60] width 13 height 13
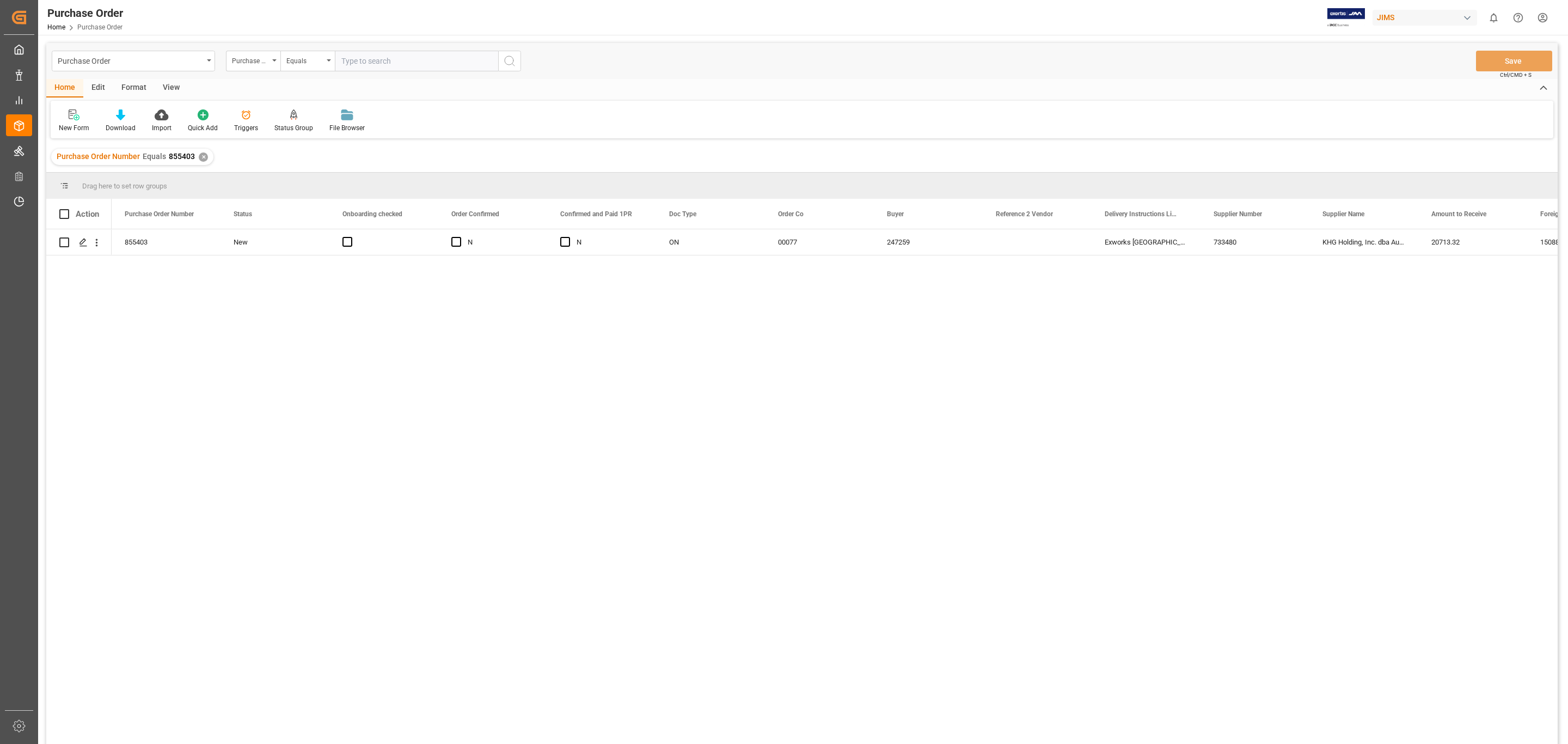
click at [387, 60] on input "text" at bounding box center [416, 61] width 163 height 21
type input "866305"
click at [199, 159] on div "✕" at bounding box center [203, 156] width 9 height 9
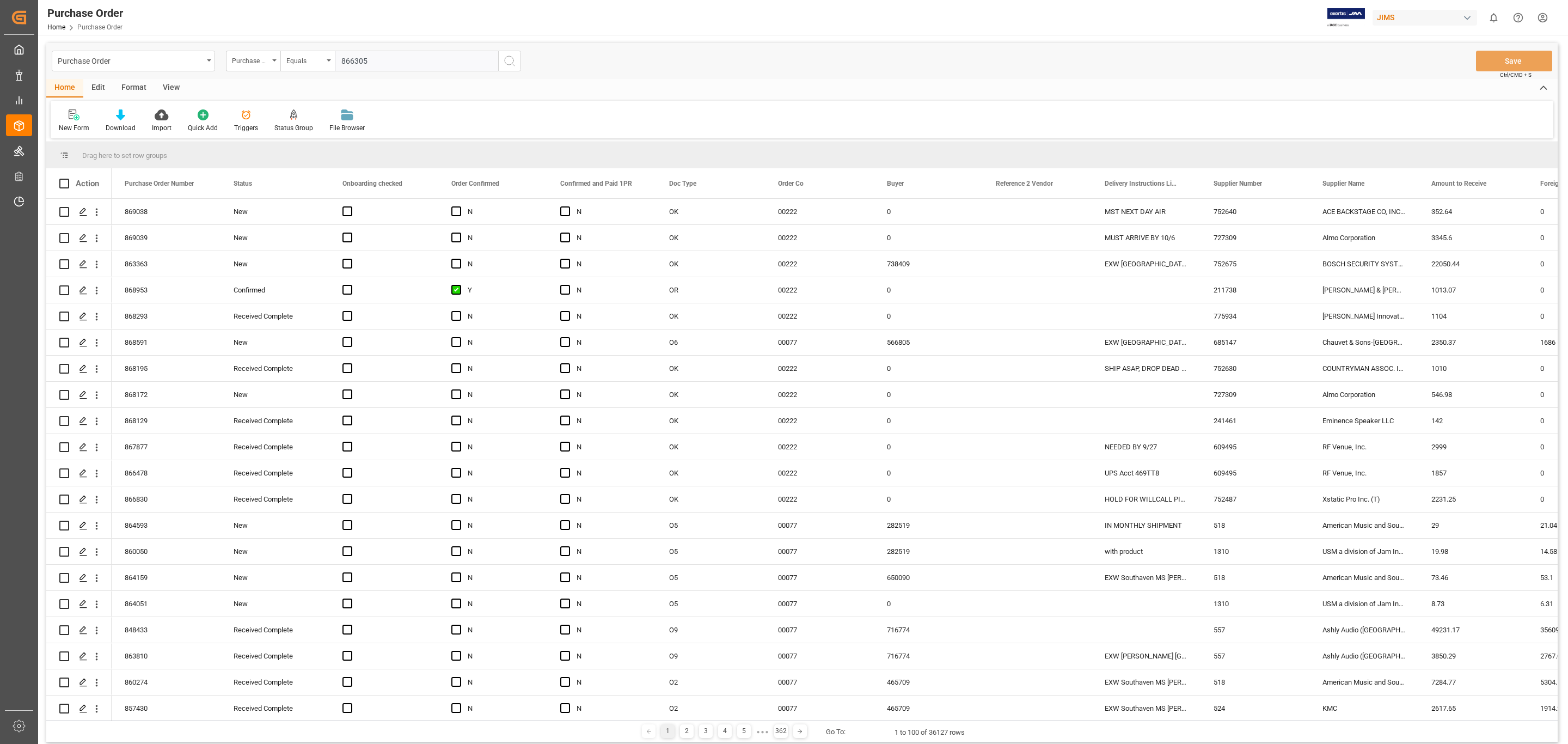
click at [518, 58] on button "search button" at bounding box center [509, 61] width 23 height 21
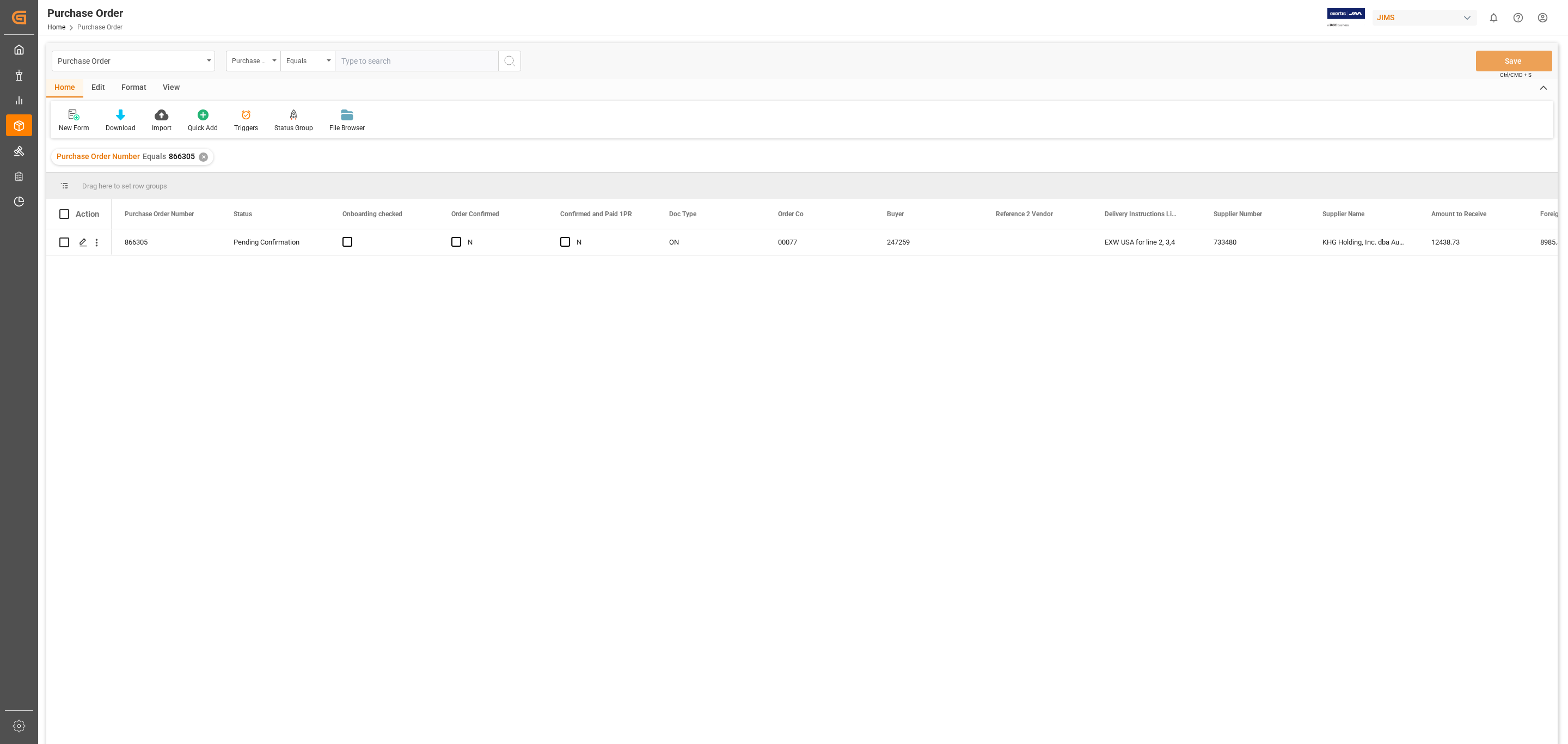
click at [732, 494] on div "866305 Pending Confirmation N N ON 00077 247259 EXW [GEOGRAPHIC_DATA] for line …" at bounding box center [835, 490] width 1446 height 521
